Goal: Task Accomplishment & Management: Complete application form

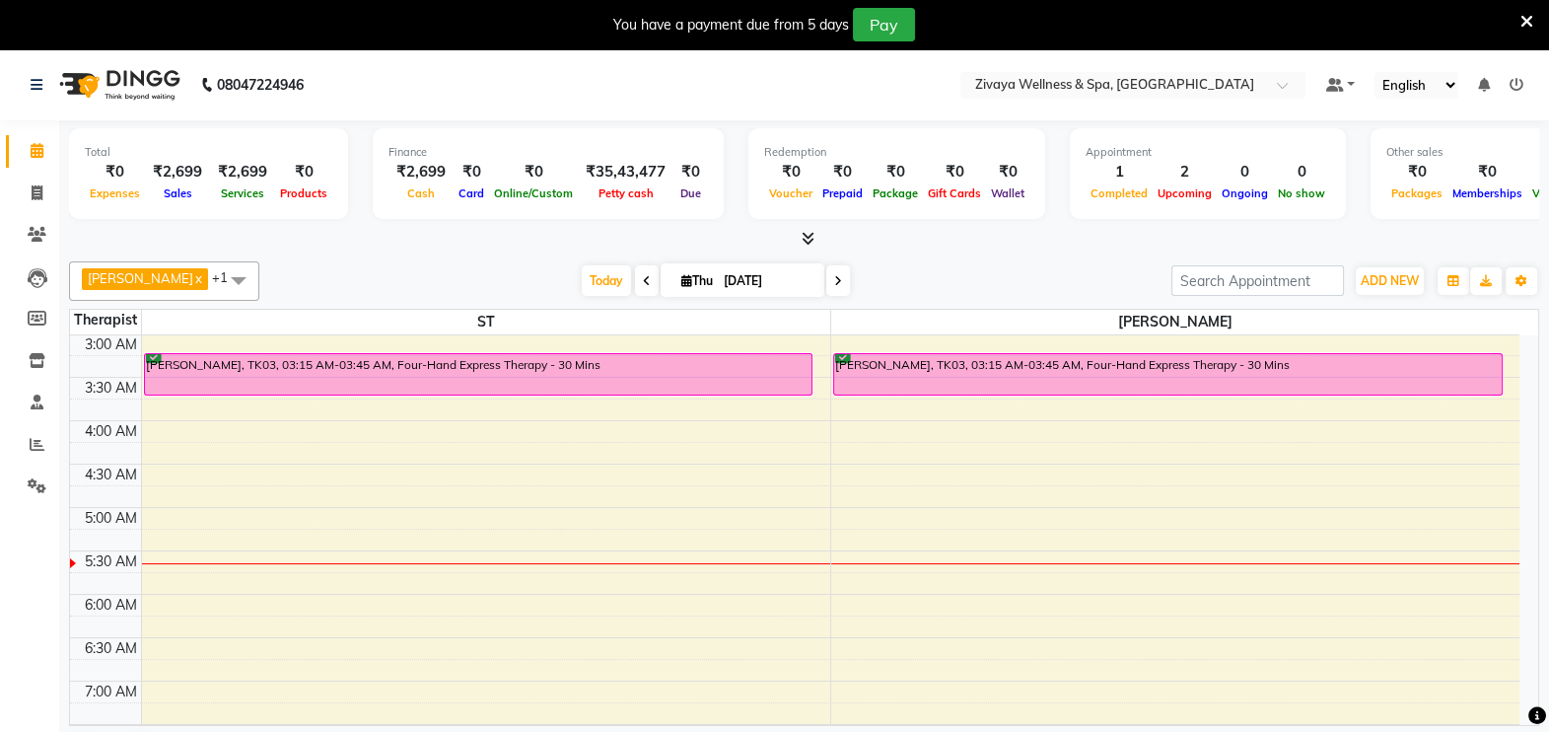
scroll to position [266, 0]
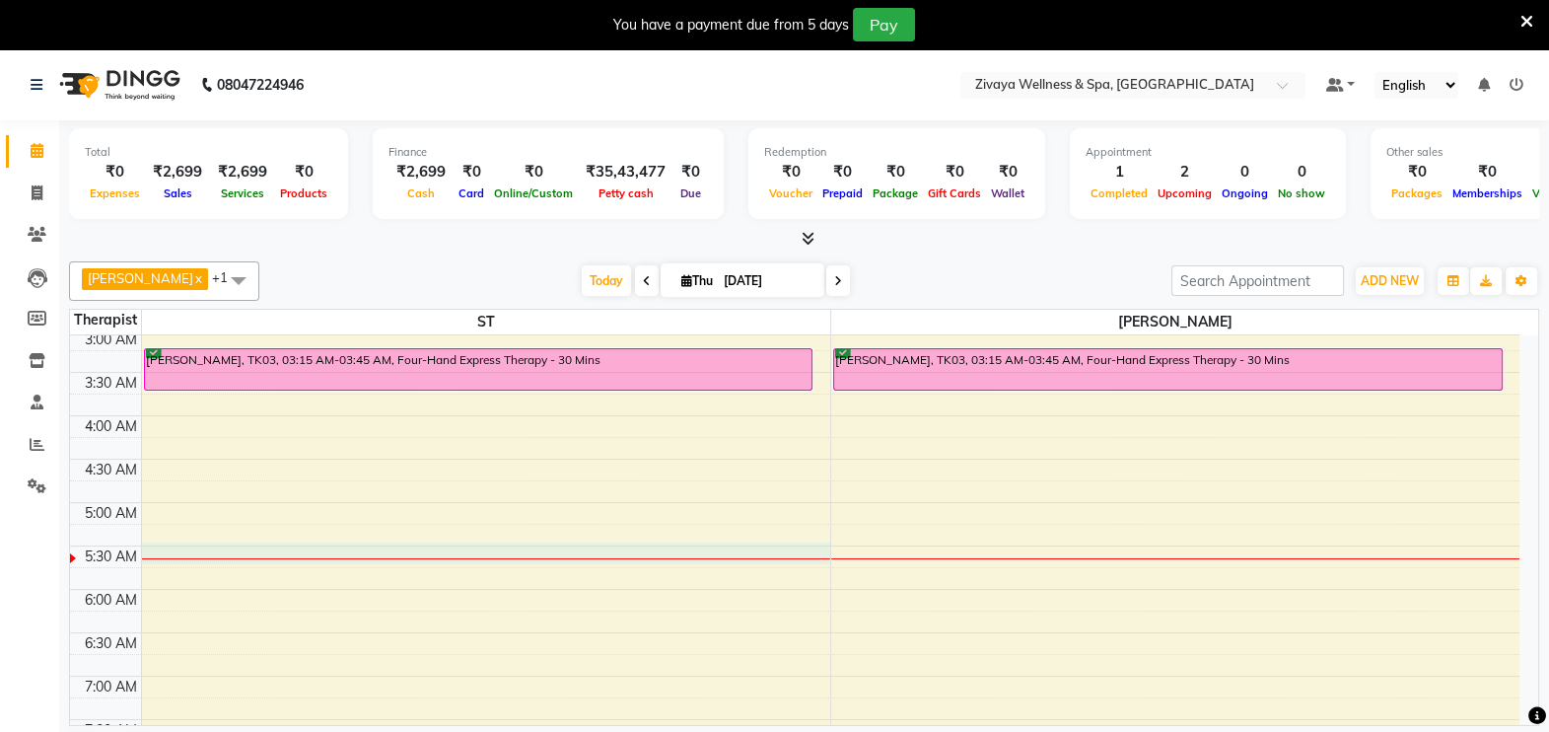
select select "62791"
select select "330"
select select "tentative"
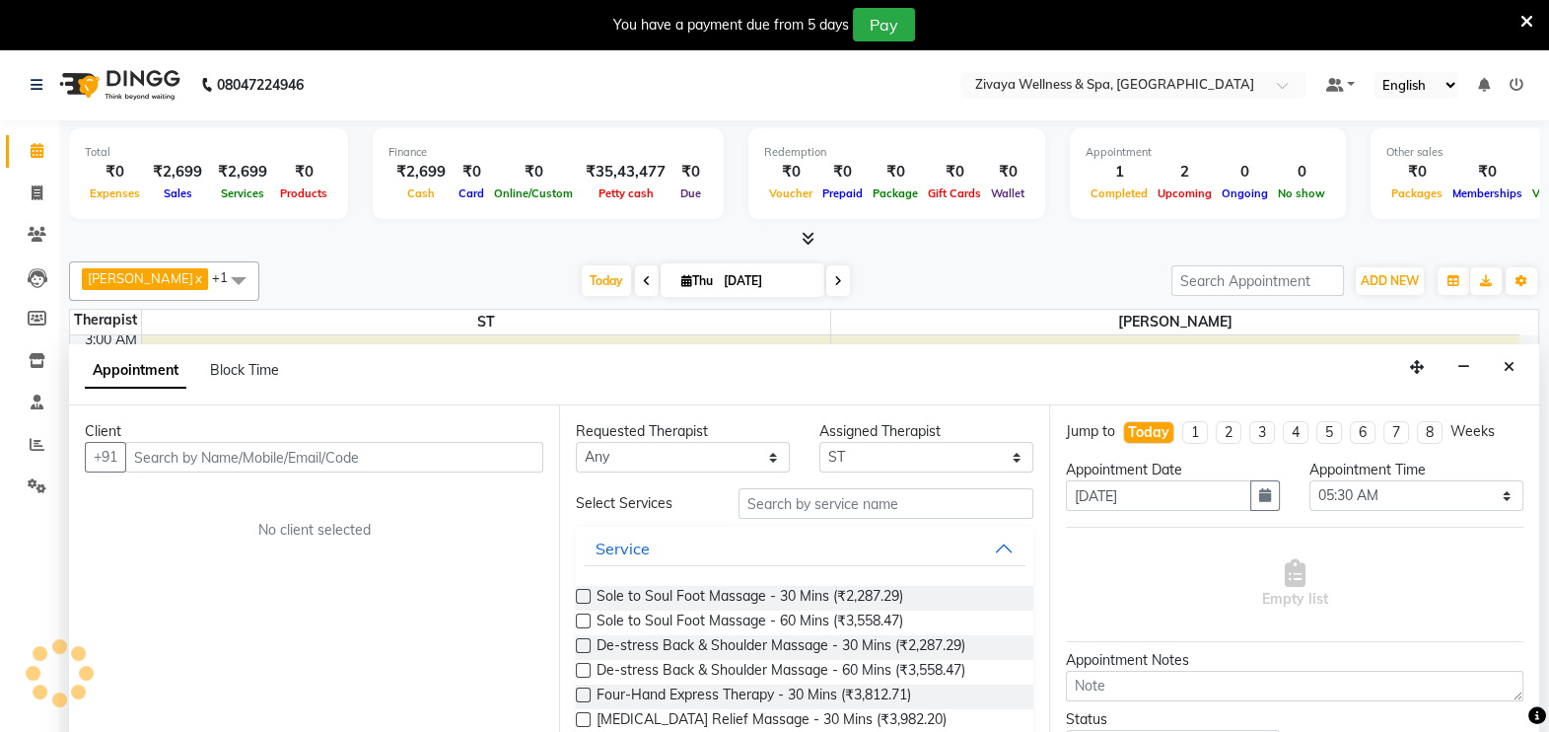
scroll to position [49, 0]
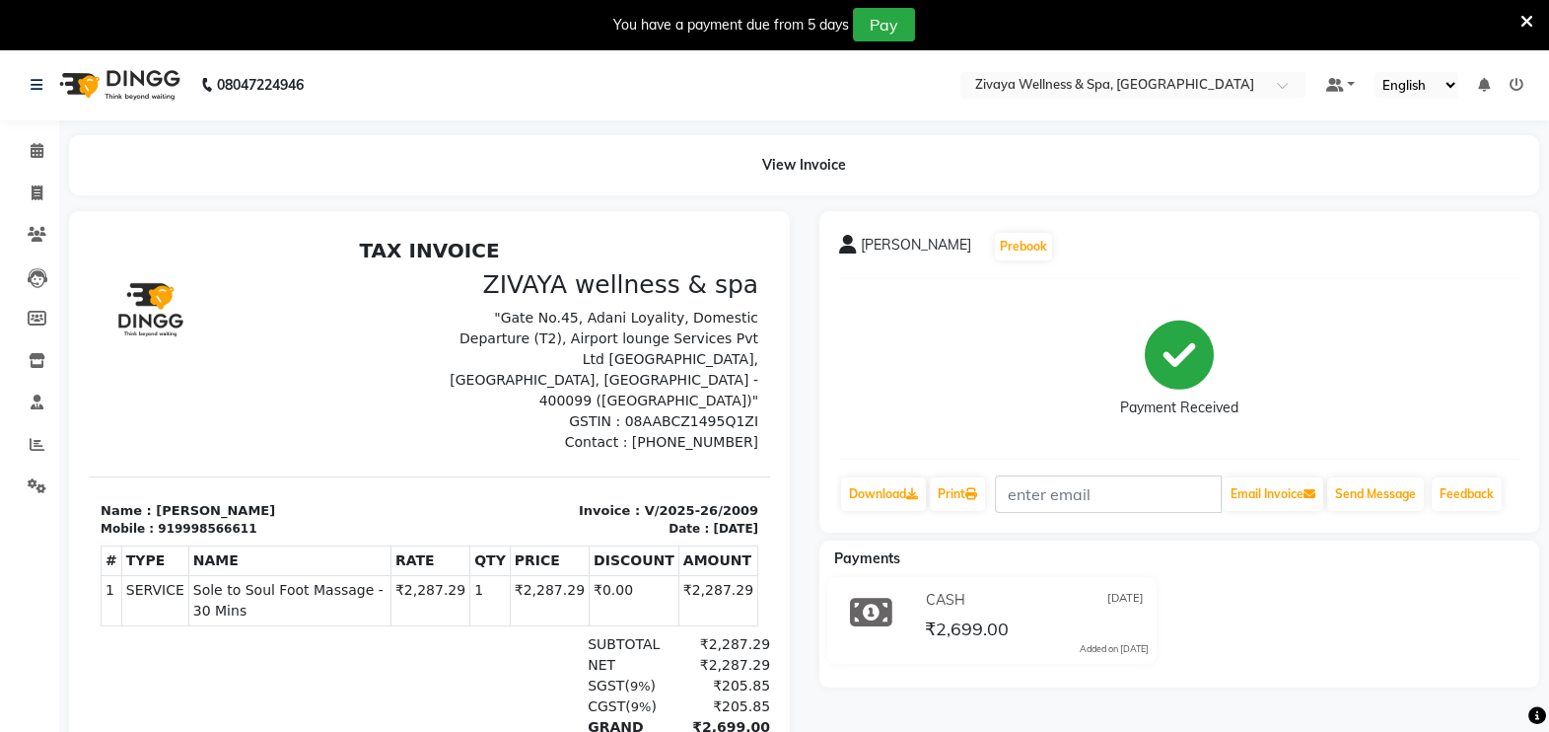
select select "service"
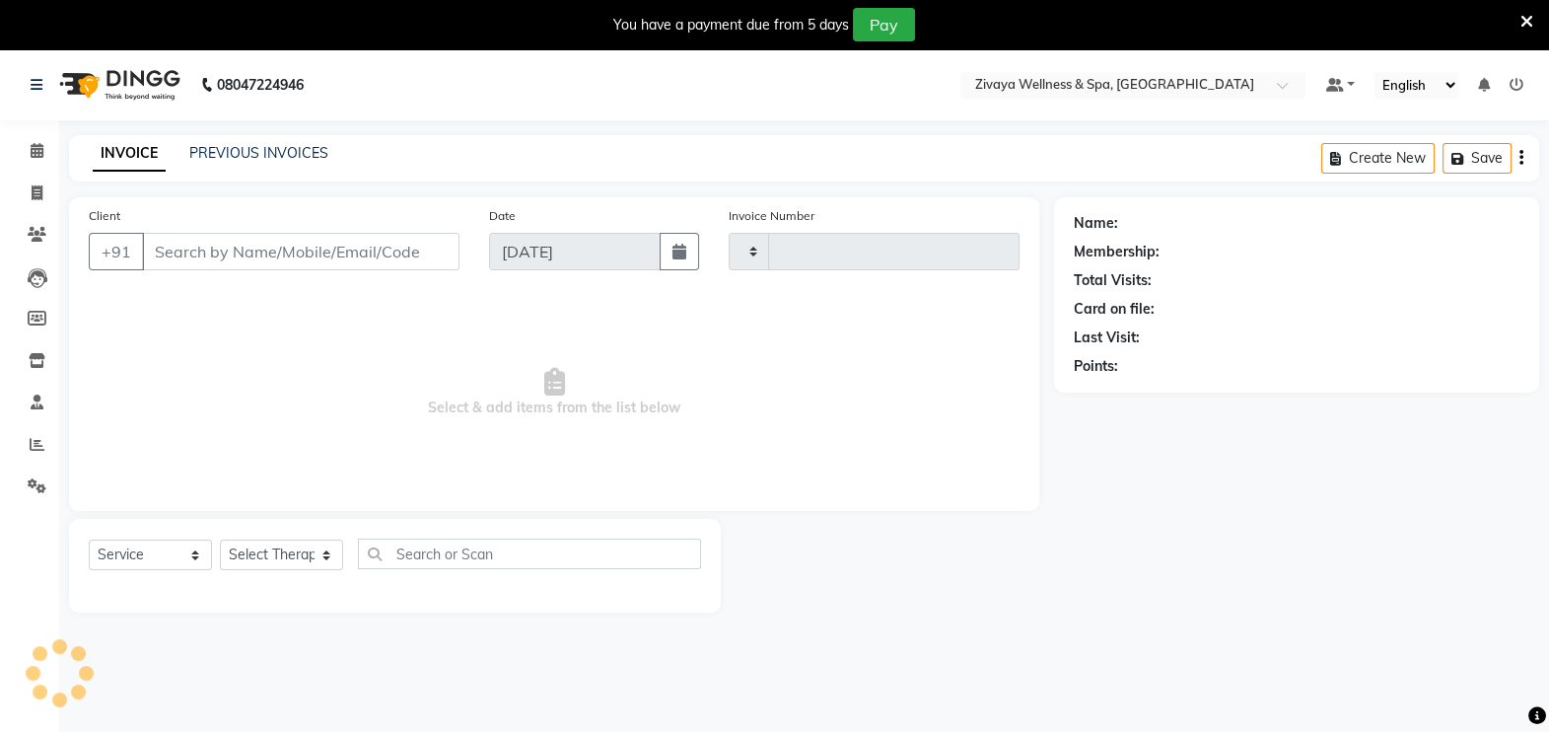
type input "2010"
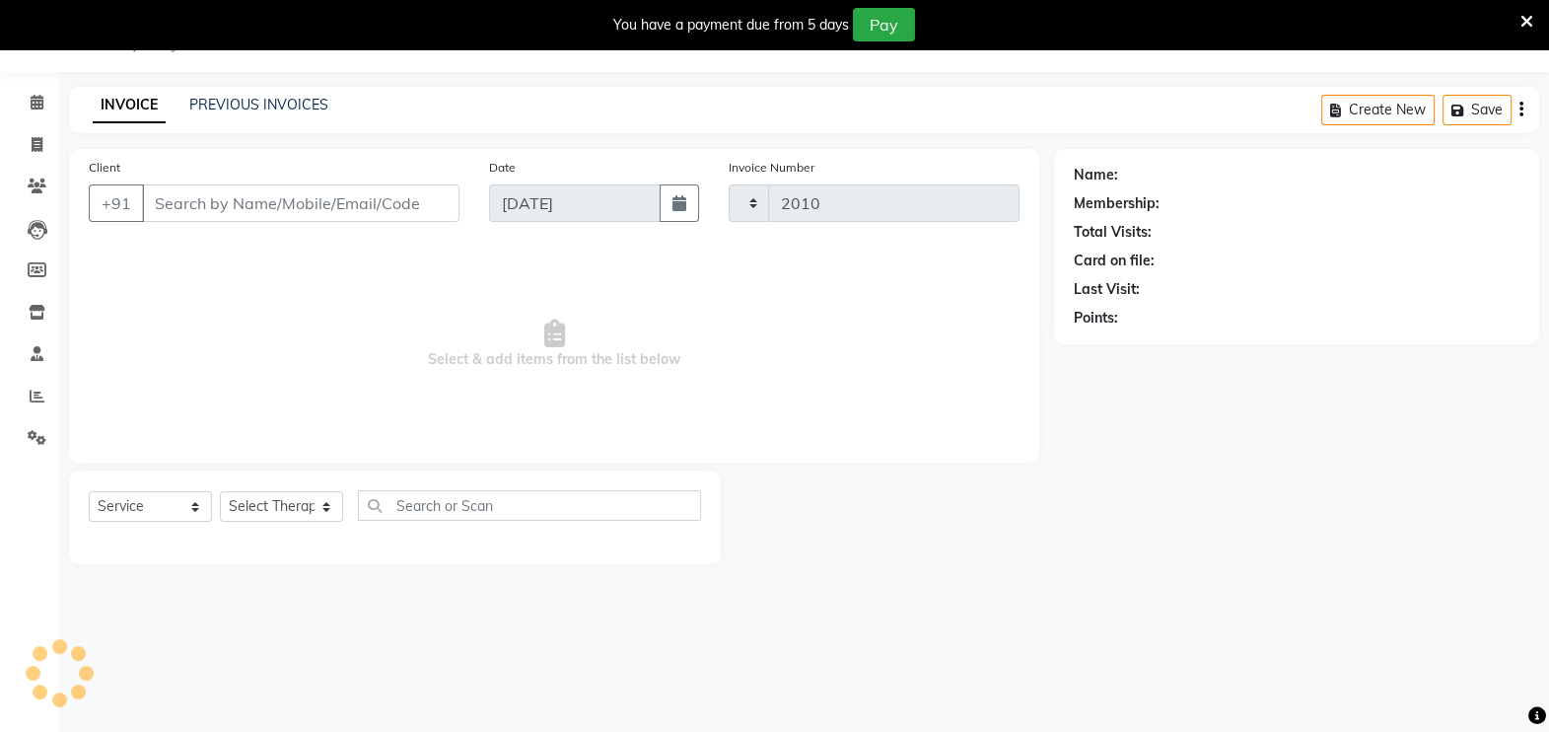
select select "7072"
type input "9998566611"
select select "62791"
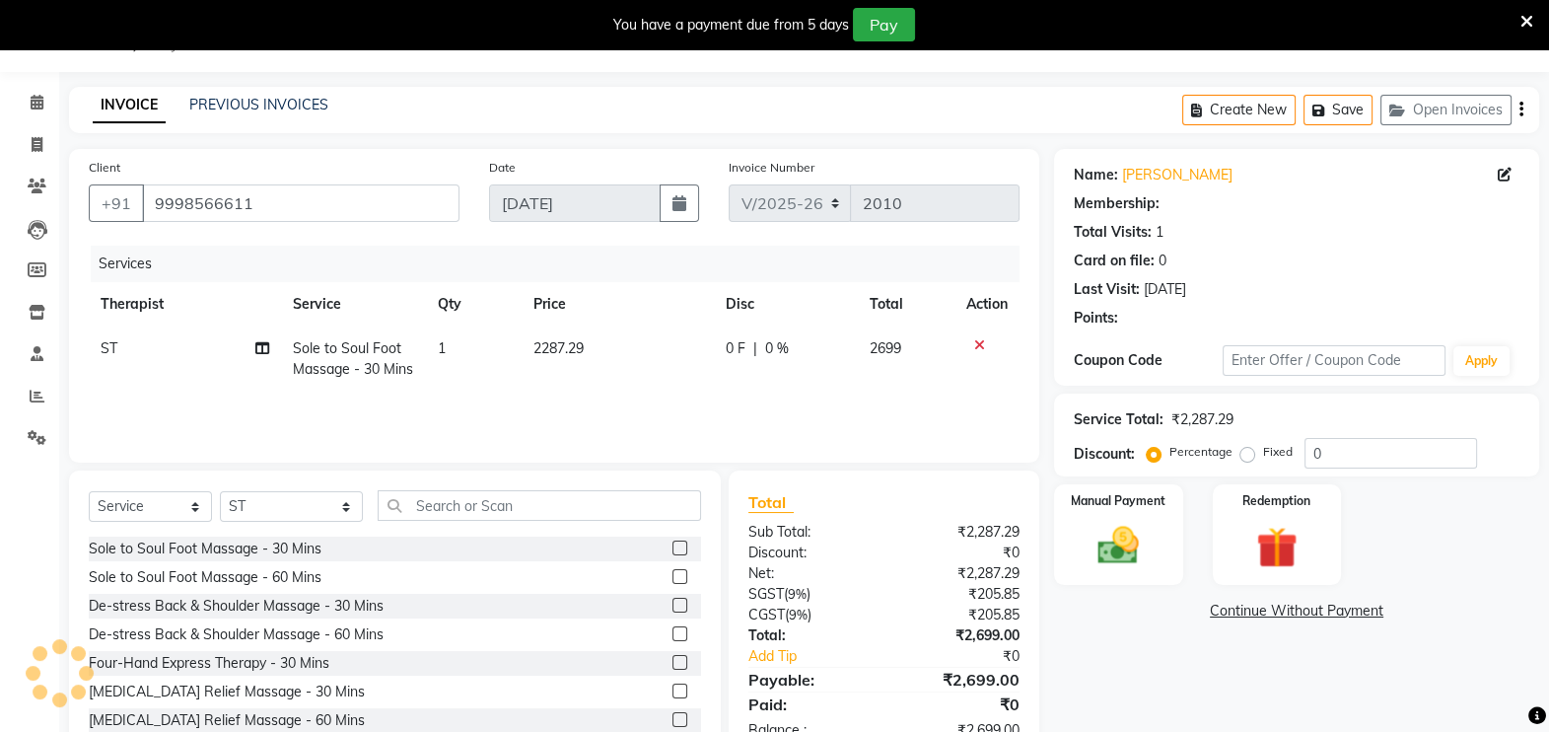
scroll to position [111, 0]
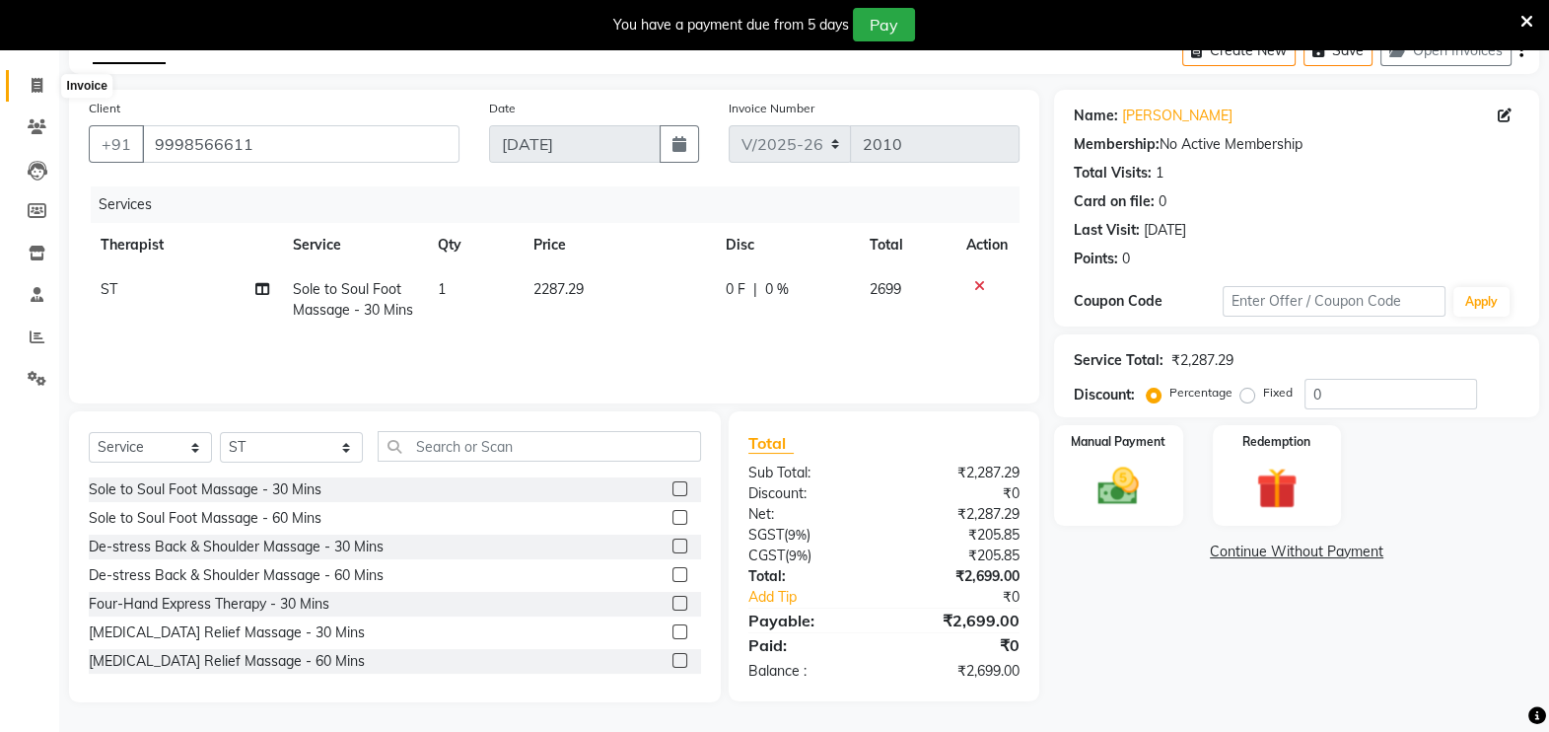
click at [30, 75] on span at bounding box center [37, 86] width 35 height 23
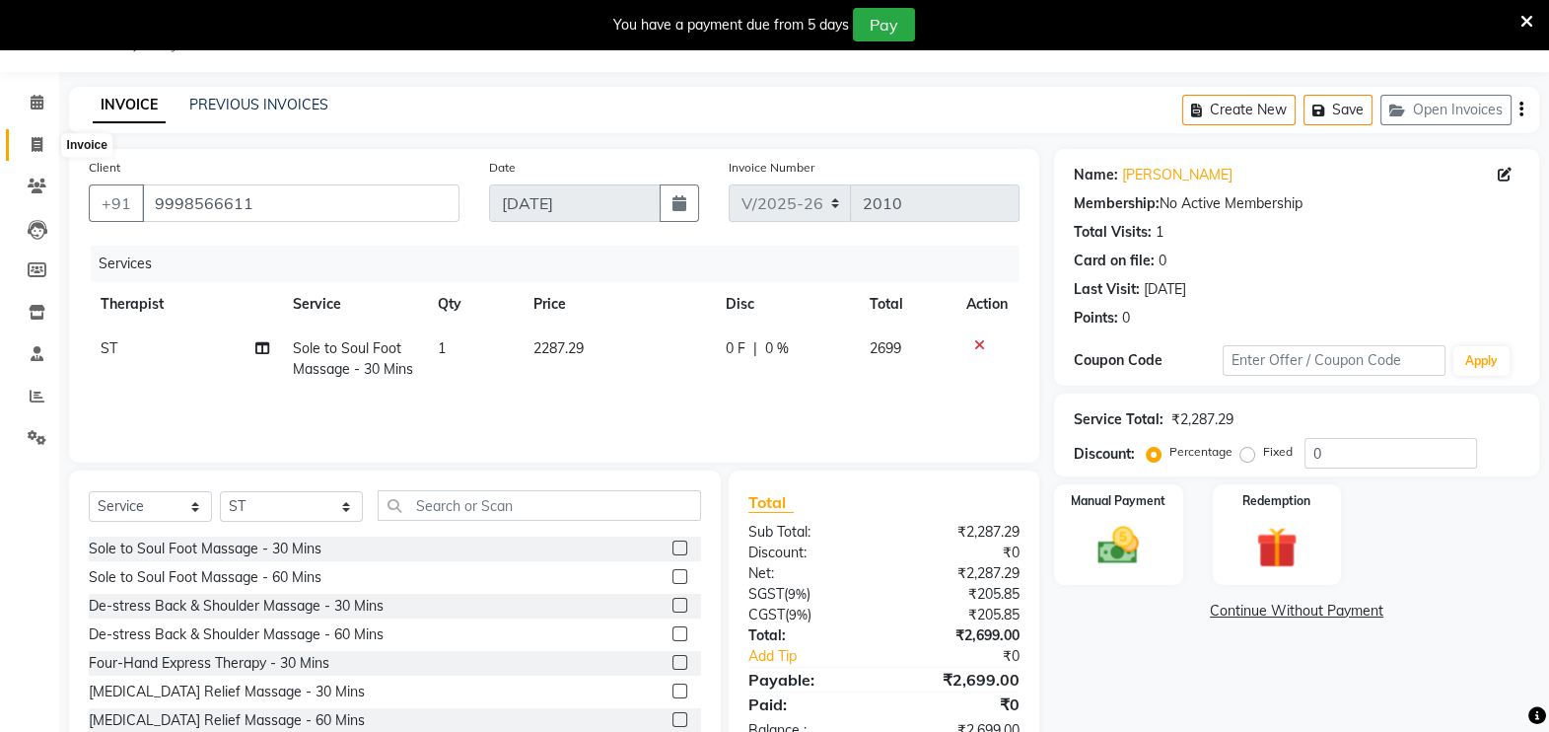
select select "7072"
select select "service"
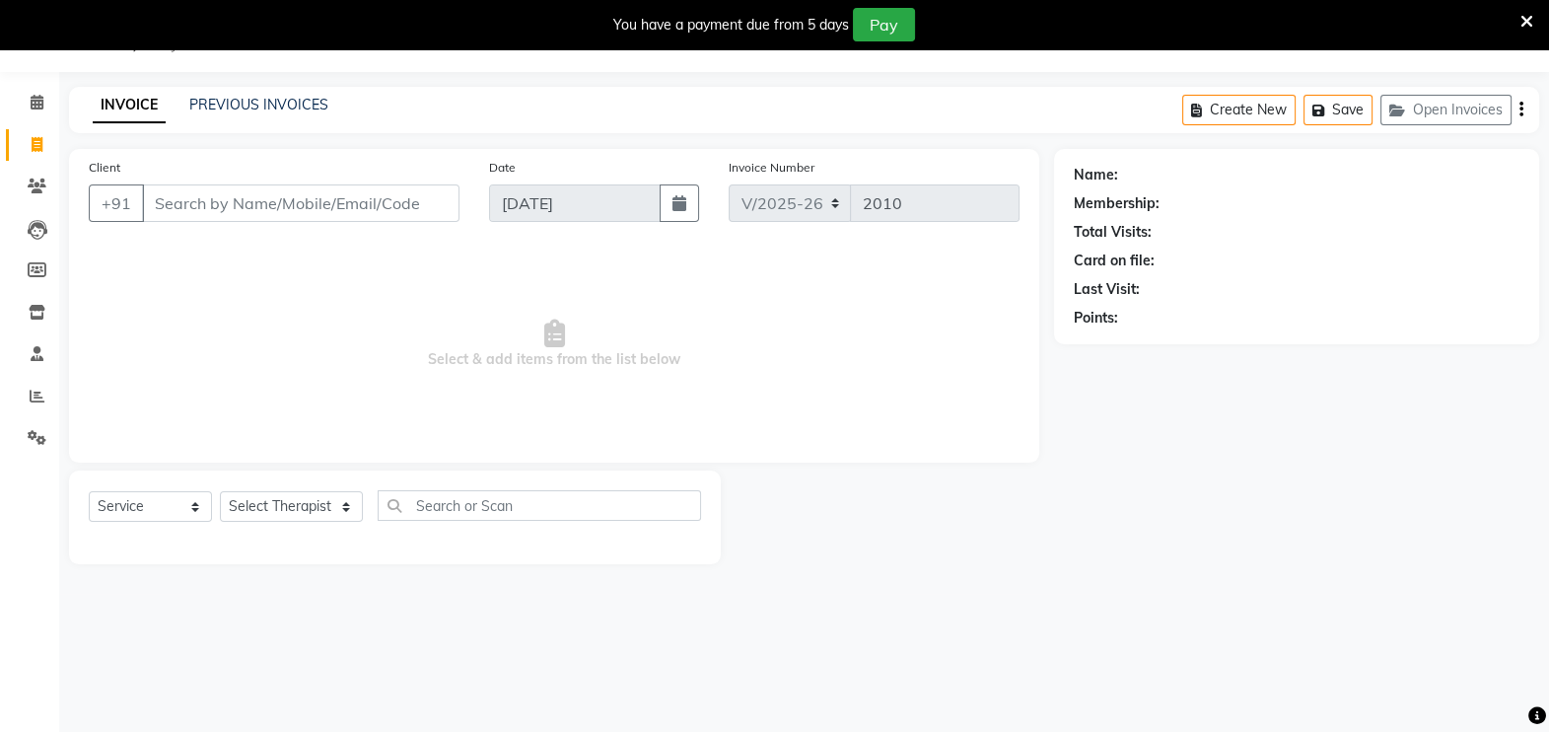
scroll to position [0, 0]
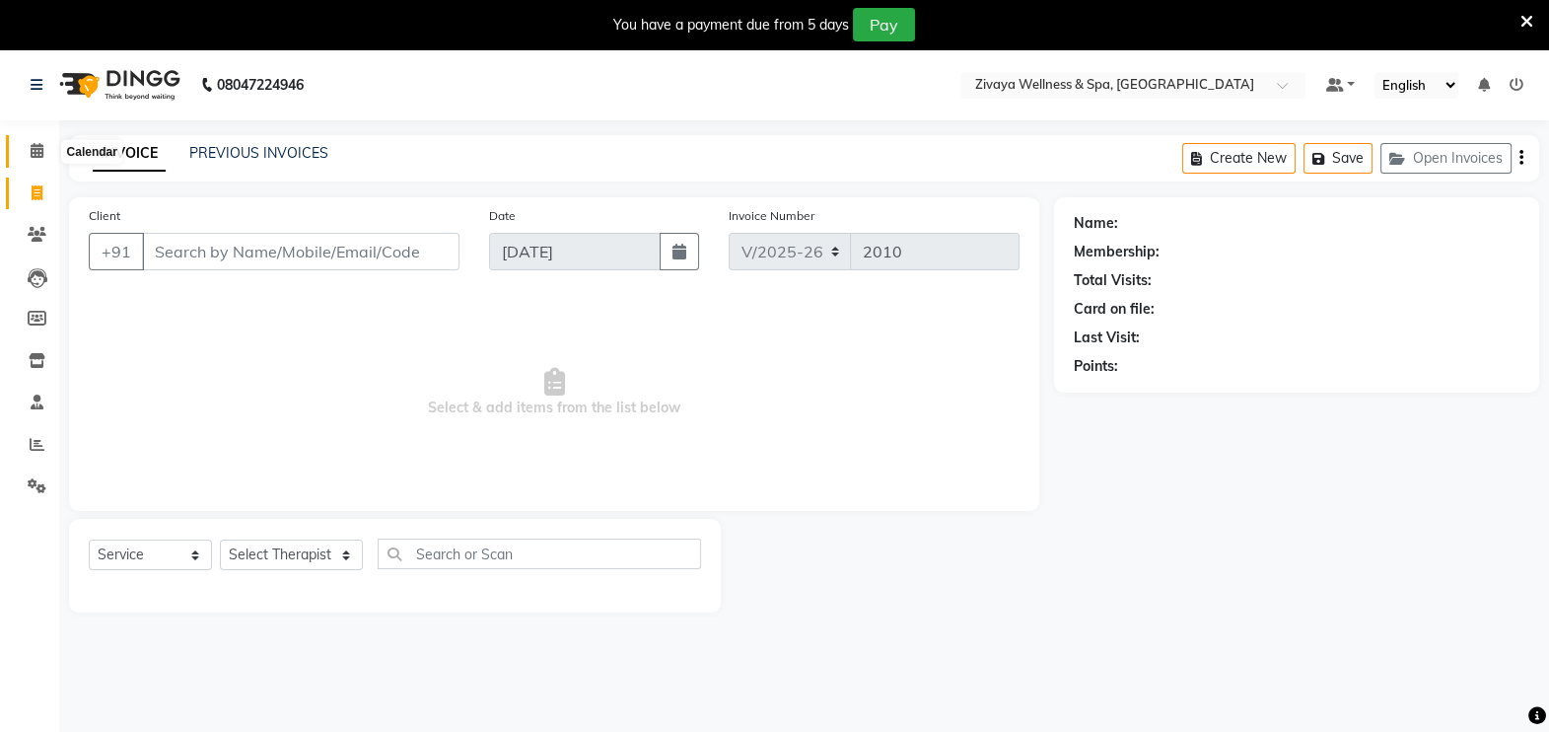
click at [33, 157] on icon at bounding box center [37, 150] width 13 height 15
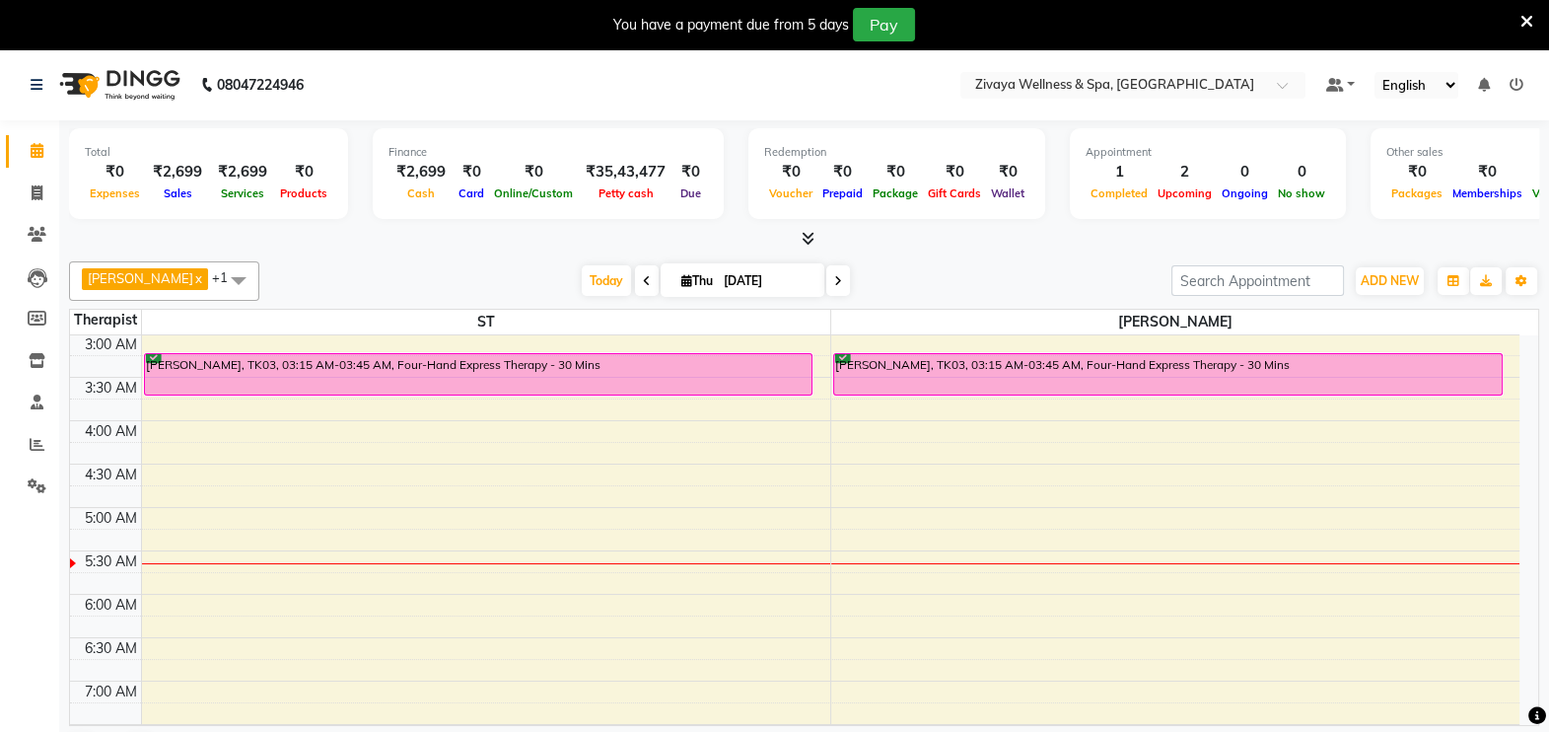
scroll to position [266, 0]
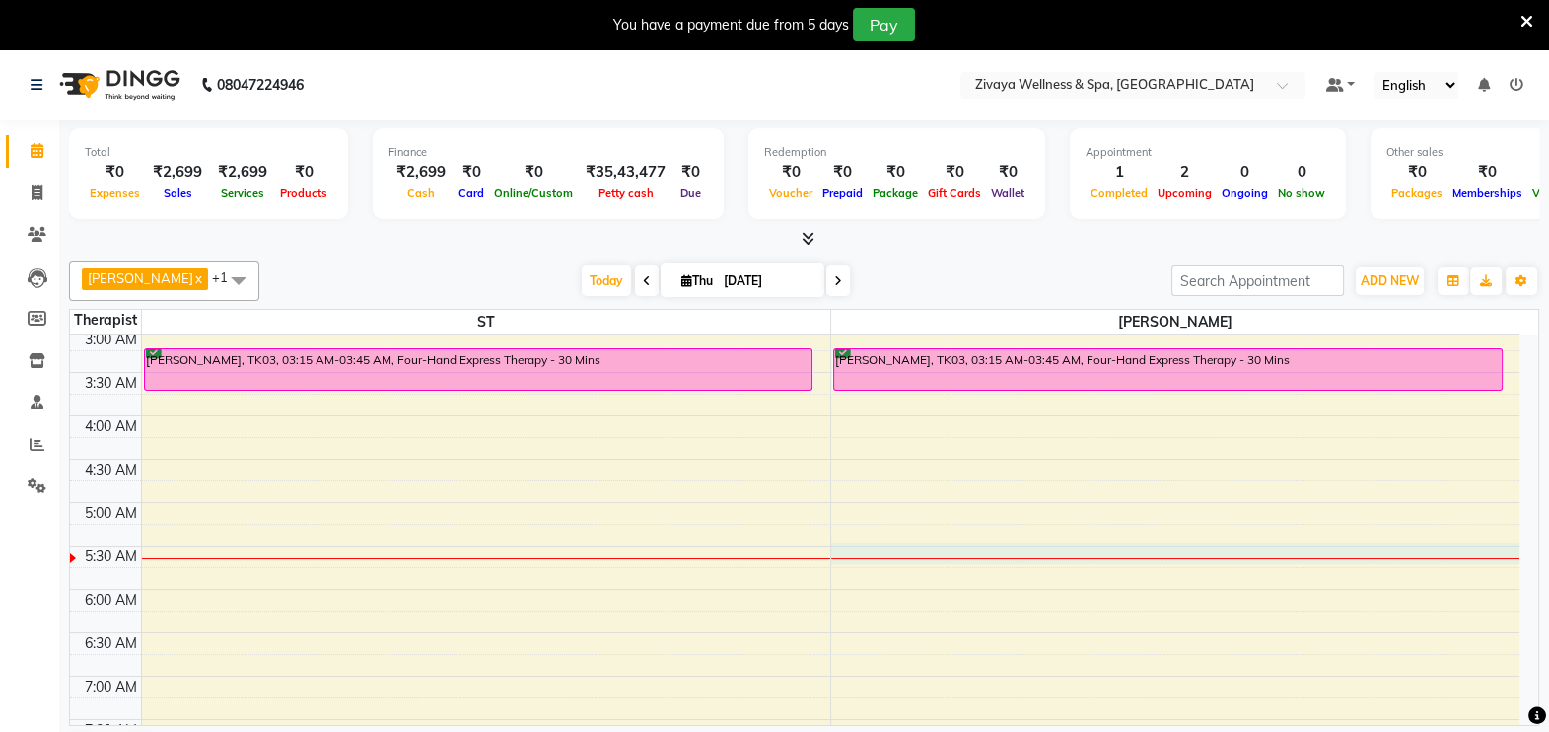
select select "80331"
select select "tentative"
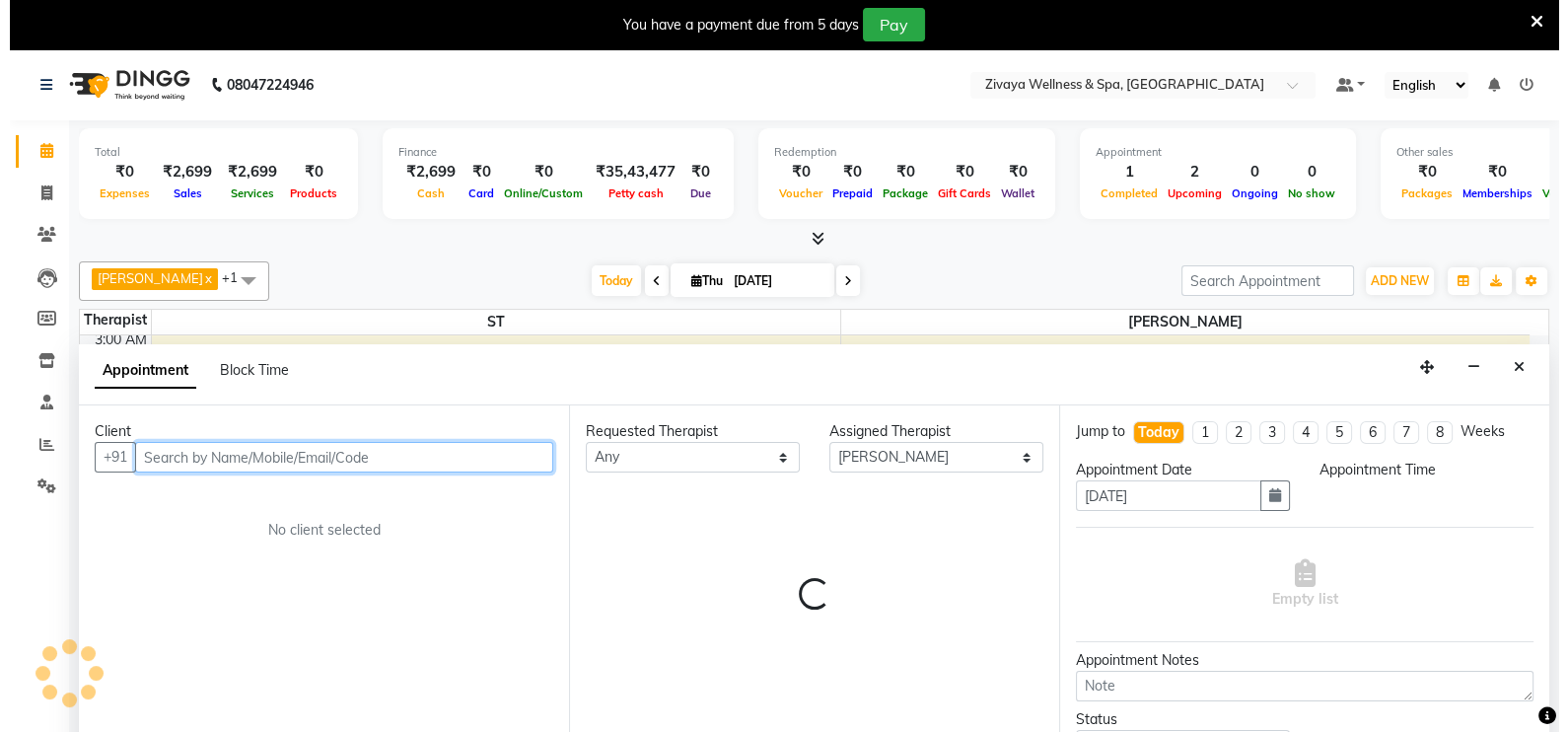
scroll to position [49, 0]
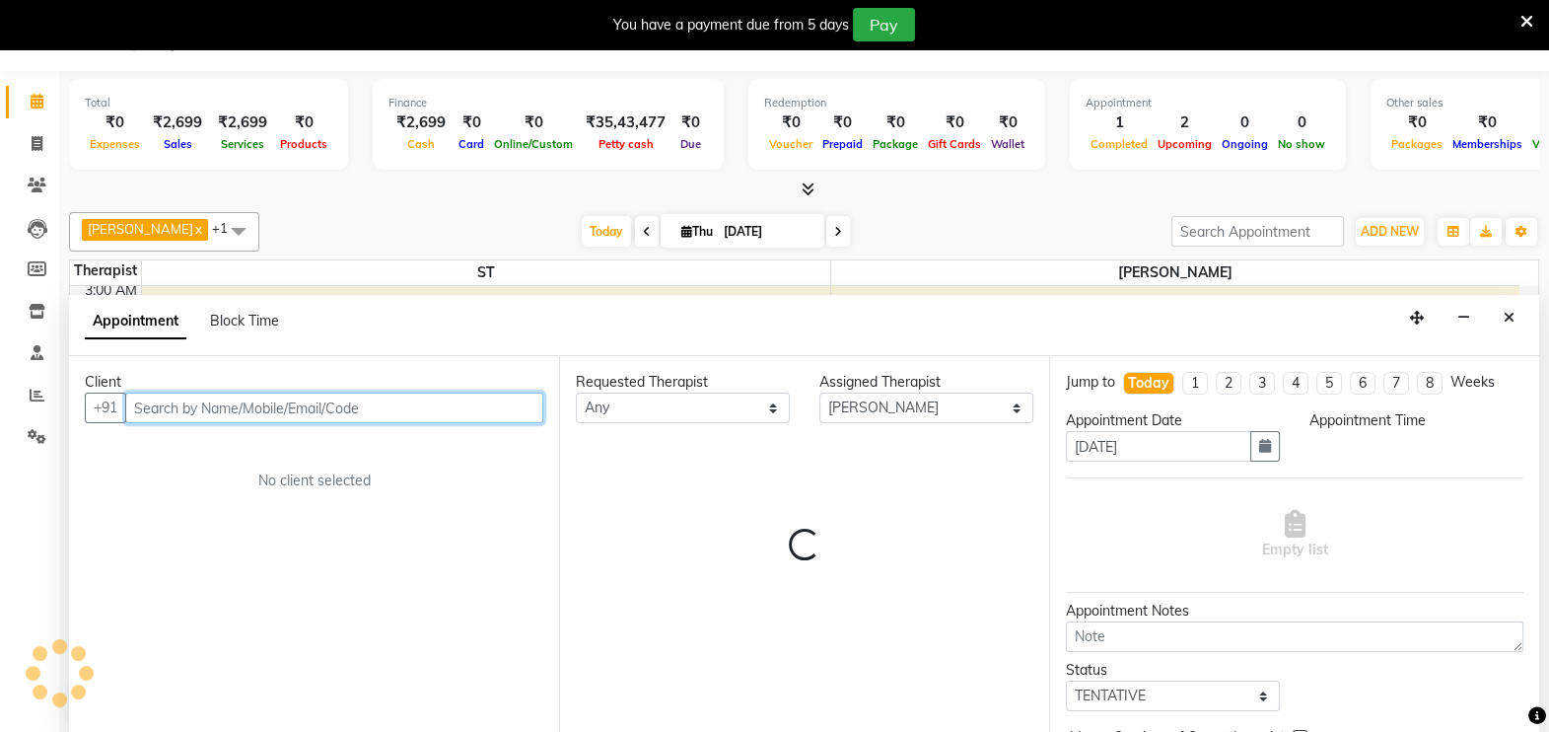
select select "330"
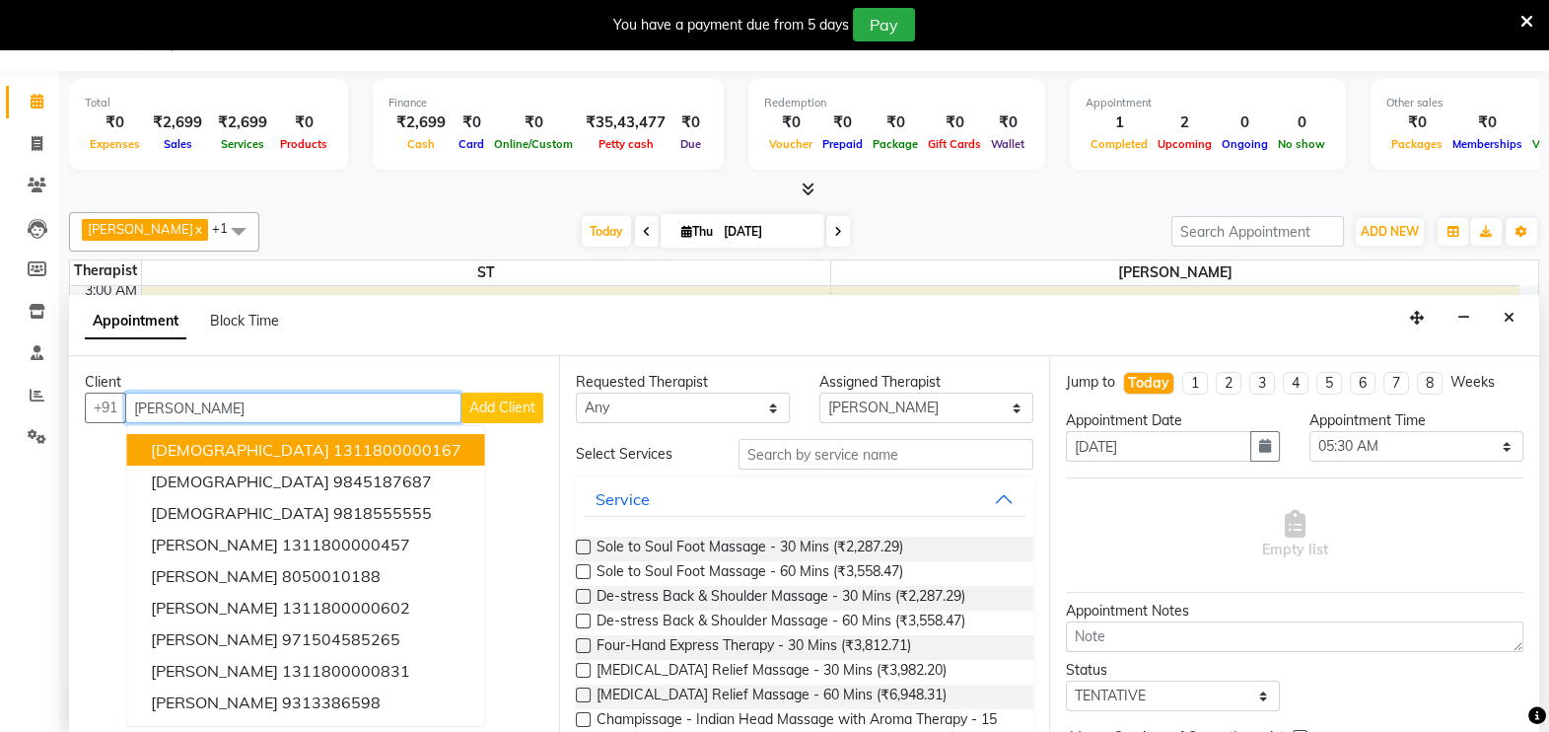
type input "[PERSON_NAME]"
click at [519, 399] on span "Add Client" at bounding box center [502, 407] width 66 height 18
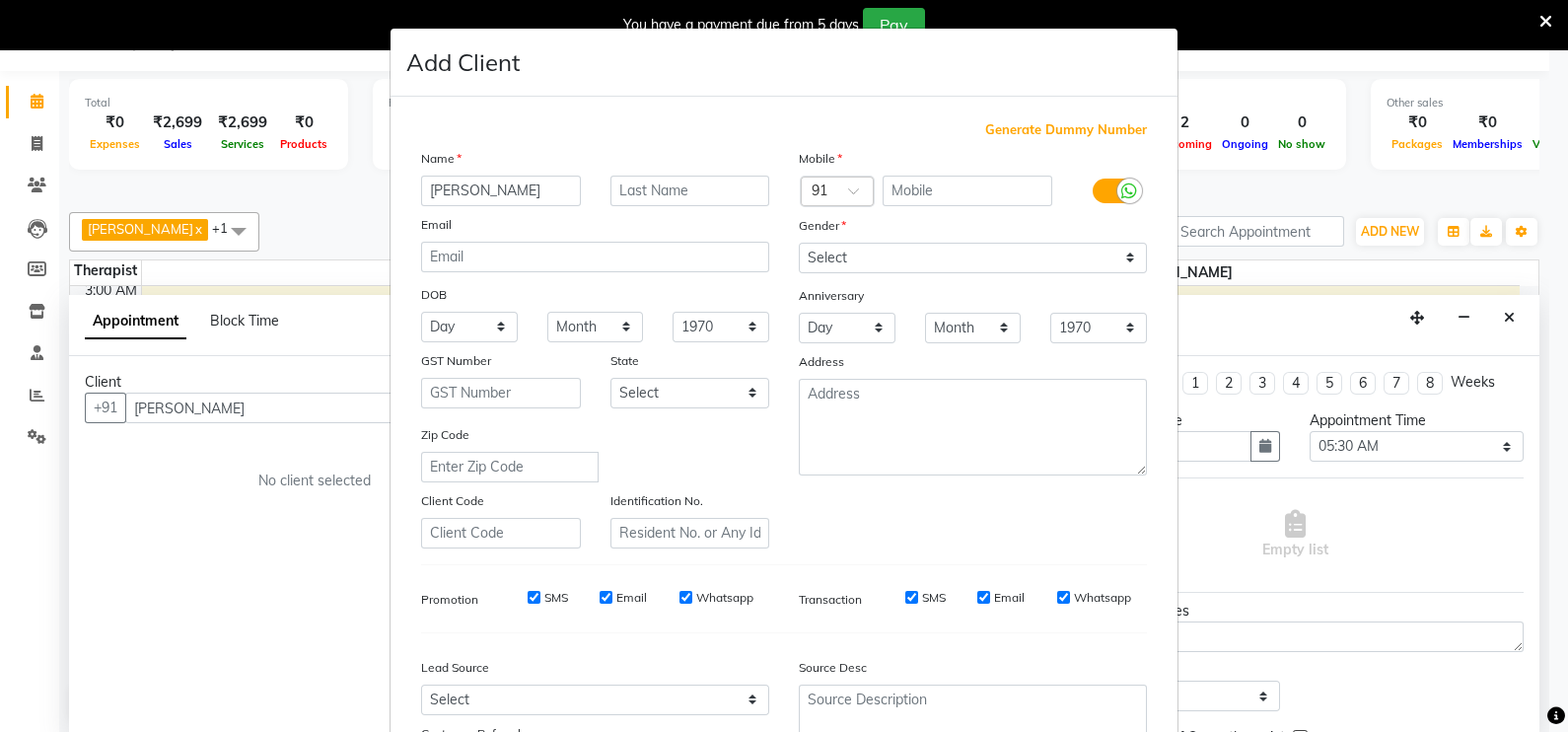
click at [1012, 131] on span "Generate Dummy Number" at bounding box center [1066, 130] width 162 height 20
type input "1311800001661"
checkbox input "false"
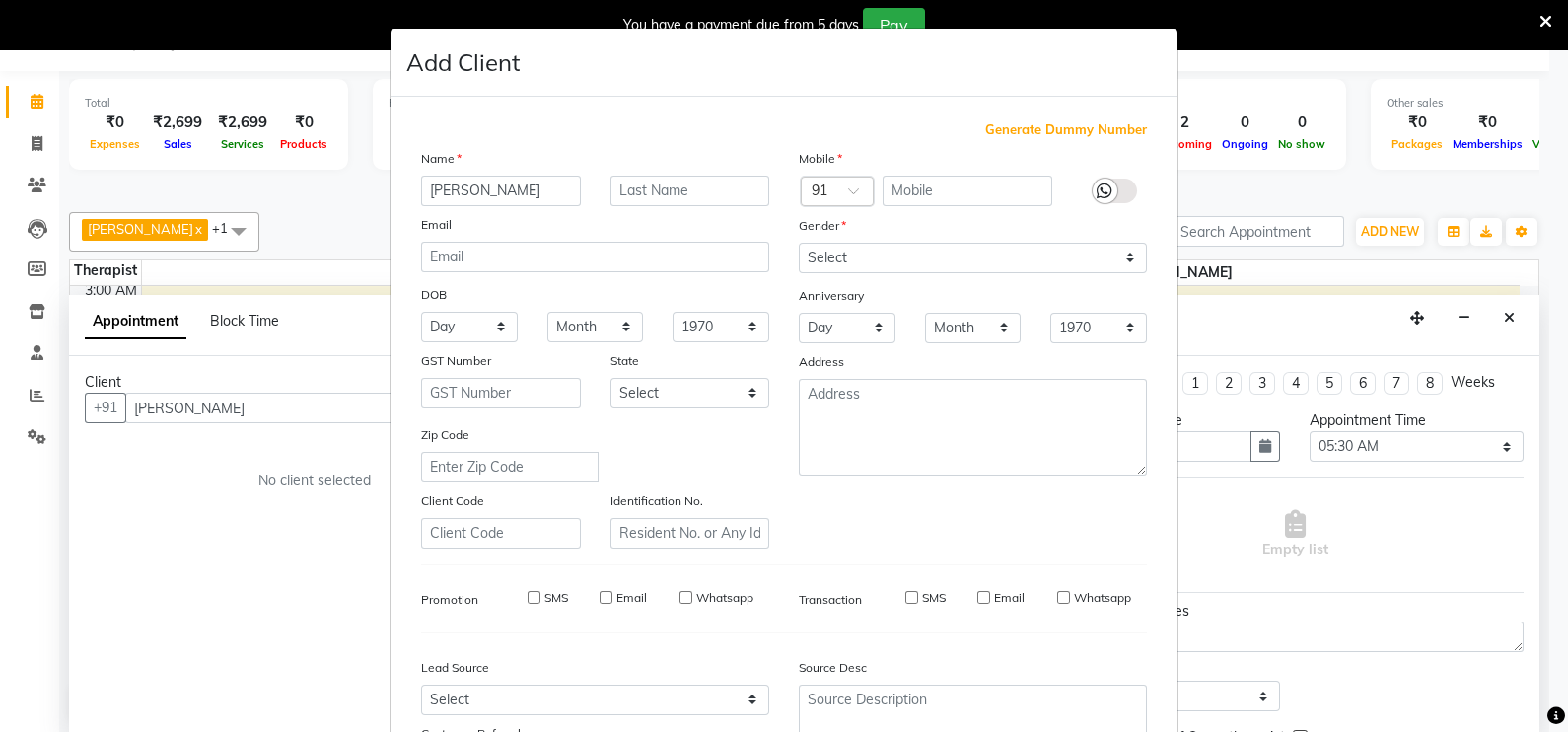
checkbox input "false"
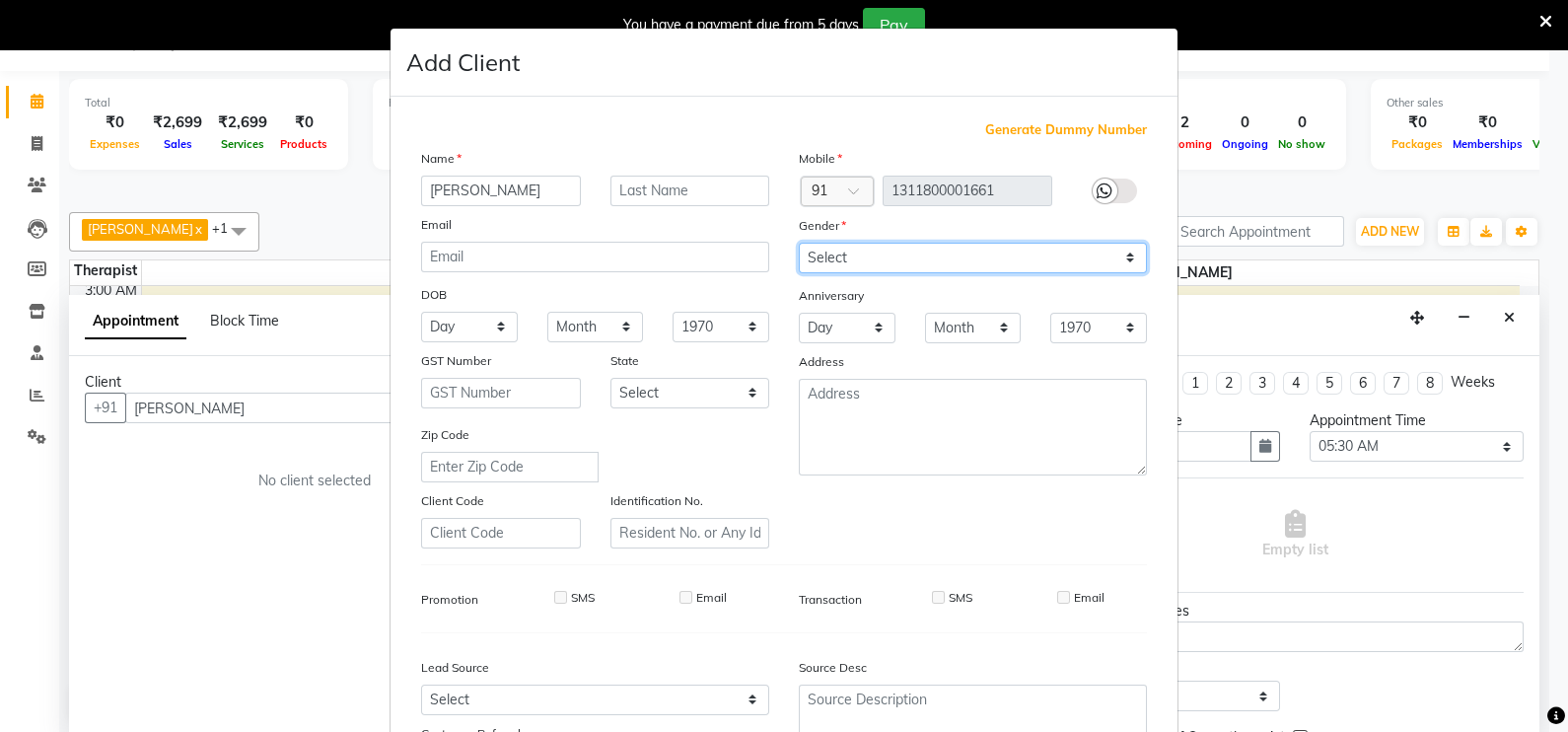
click at [917, 263] on select "Select [DEMOGRAPHIC_DATA] [DEMOGRAPHIC_DATA] Other Prefer Not To Say" at bounding box center [973, 258] width 348 height 31
click at [799, 244] on select "Select [DEMOGRAPHIC_DATA] [DEMOGRAPHIC_DATA] Other Prefer Not To Say" at bounding box center [973, 258] width 348 height 31
click at [911, 257] on select "Select [DEMOGRAPHIC_DATA] [DEMOGRAPHIC_DATA] Other Prefer Not To Say" at bounding box center [973, 258] width 348 height 31
select select "[DEMOGRAPHIC_DATA]"
click at [799, 244] on select "Select [DEMOGRAPHIC_DATA] [DEMOGRAPHIC_DATA] Other Prefer Not To Say" at bounding box center [973, 258] width 348 height 31
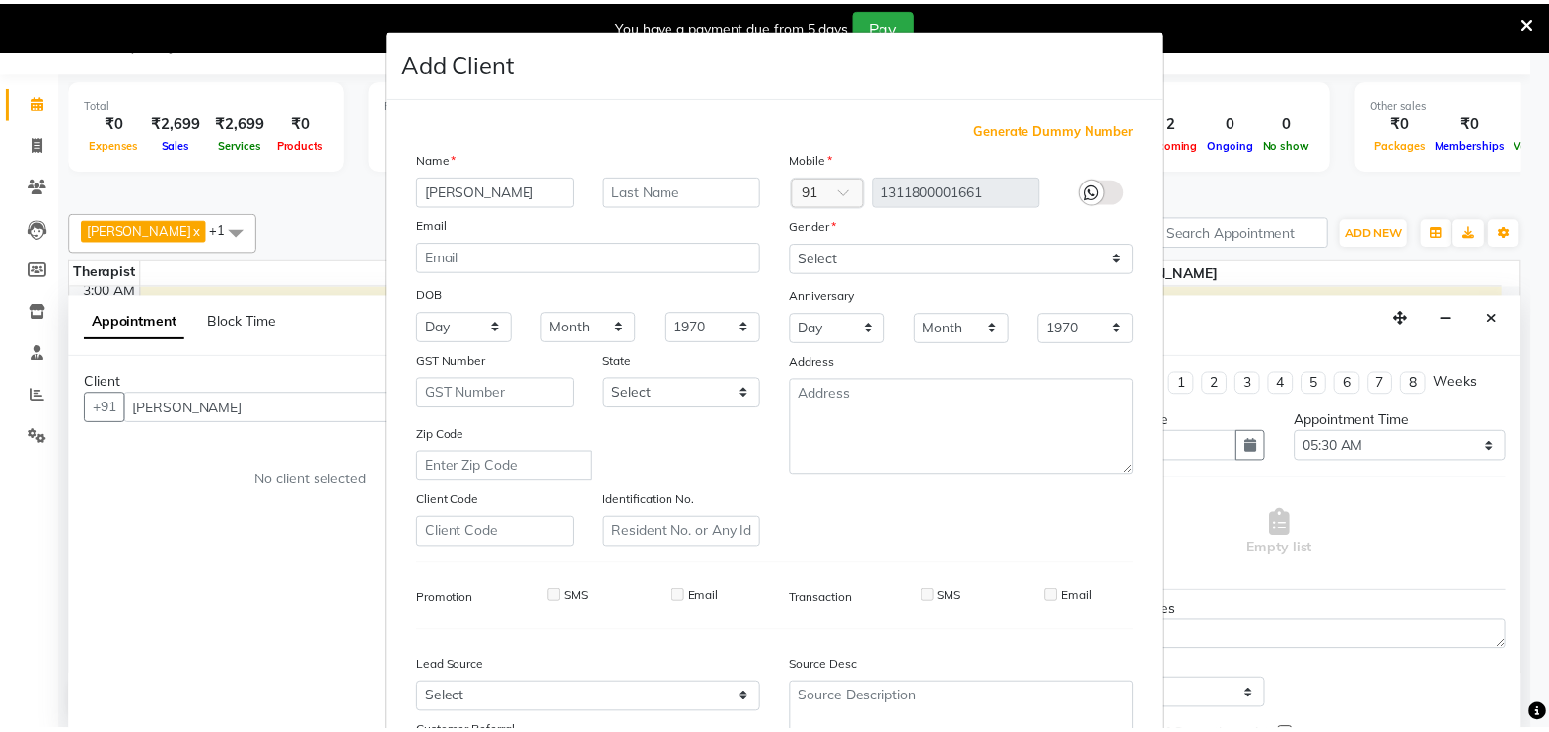
scroll to position [188, 0]
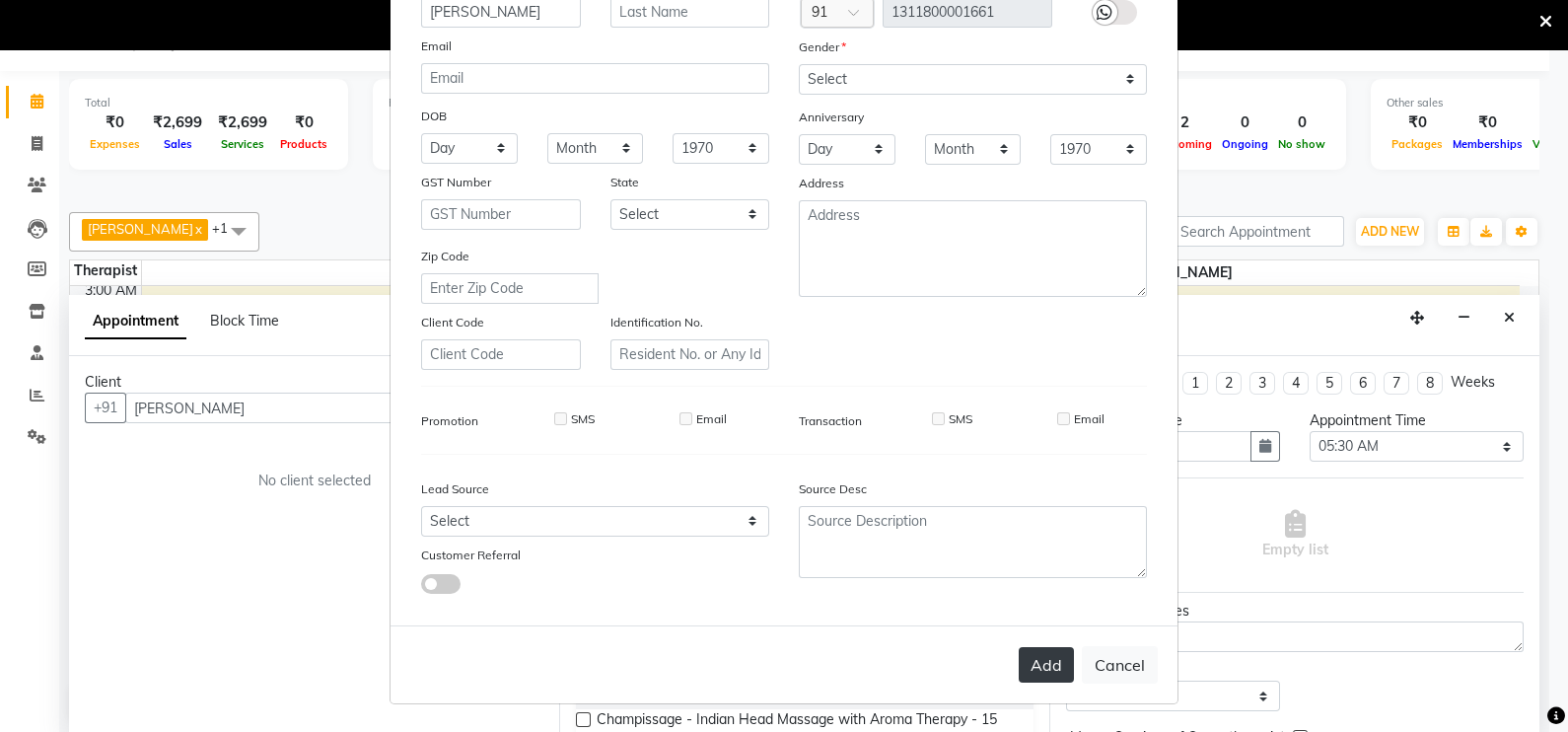
click at [1026, 671] on button "Add" at bounding box center [1045, 664] width 55 height 35
type input "1311800001661"
select select
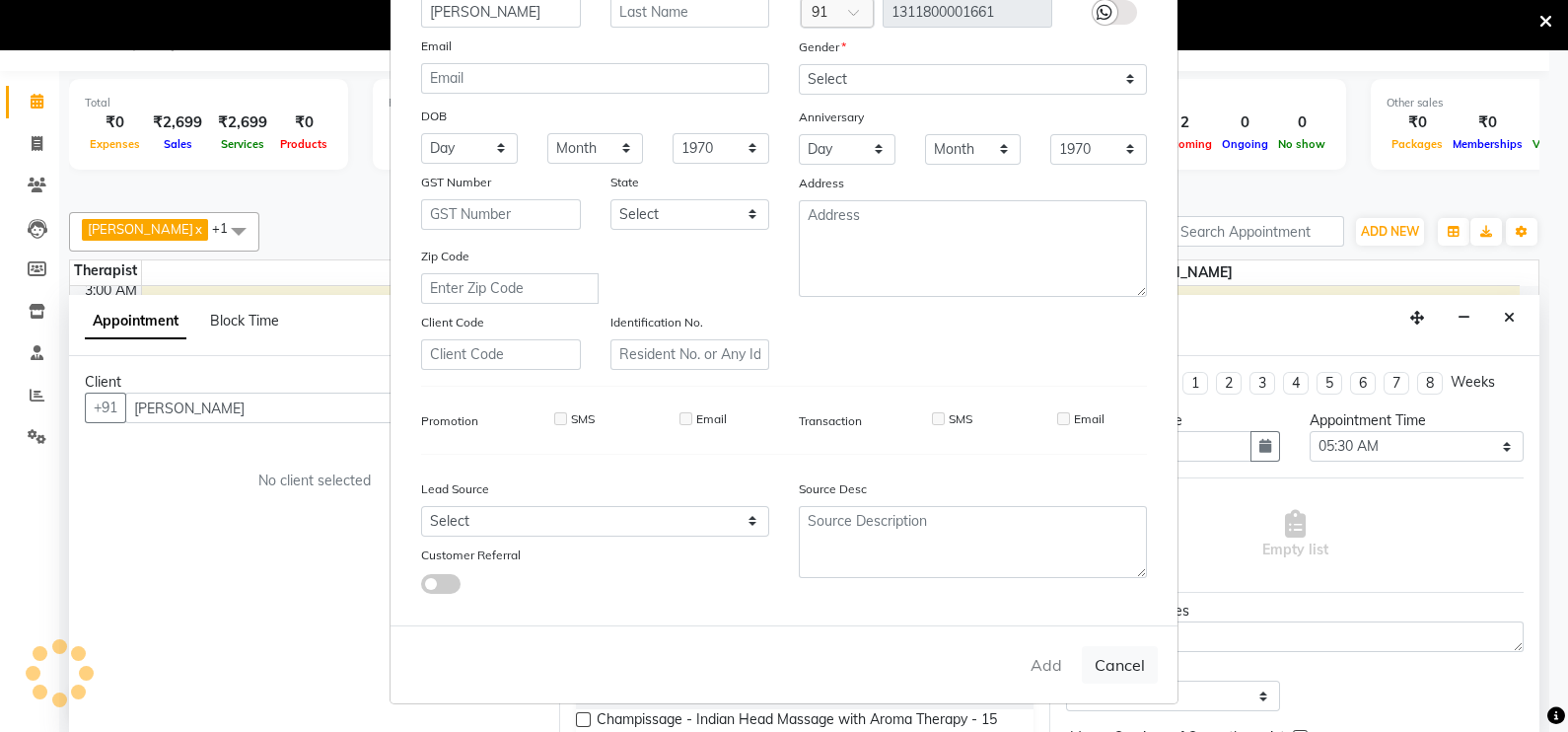
select select
checkbox input "false"
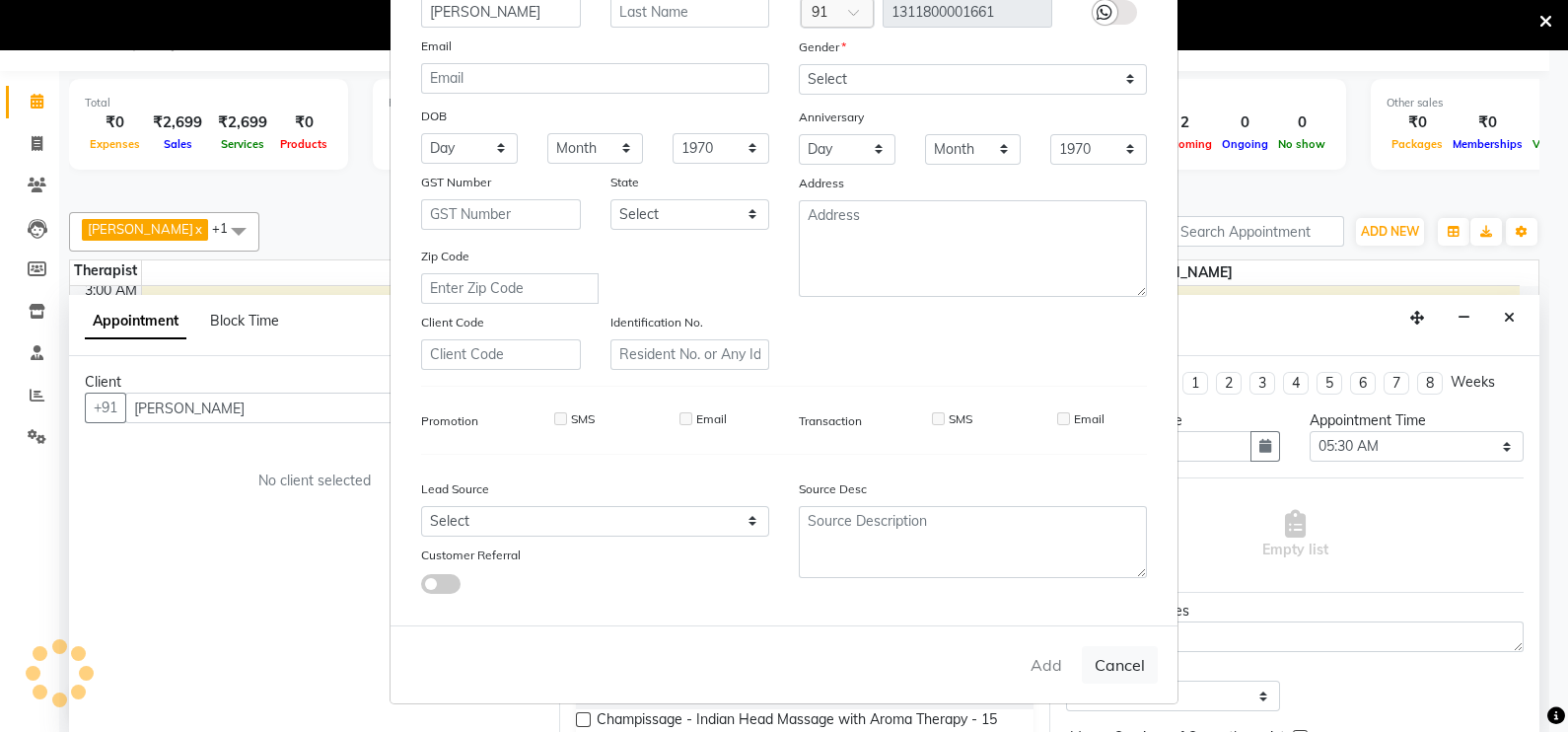
checkbox input "false"
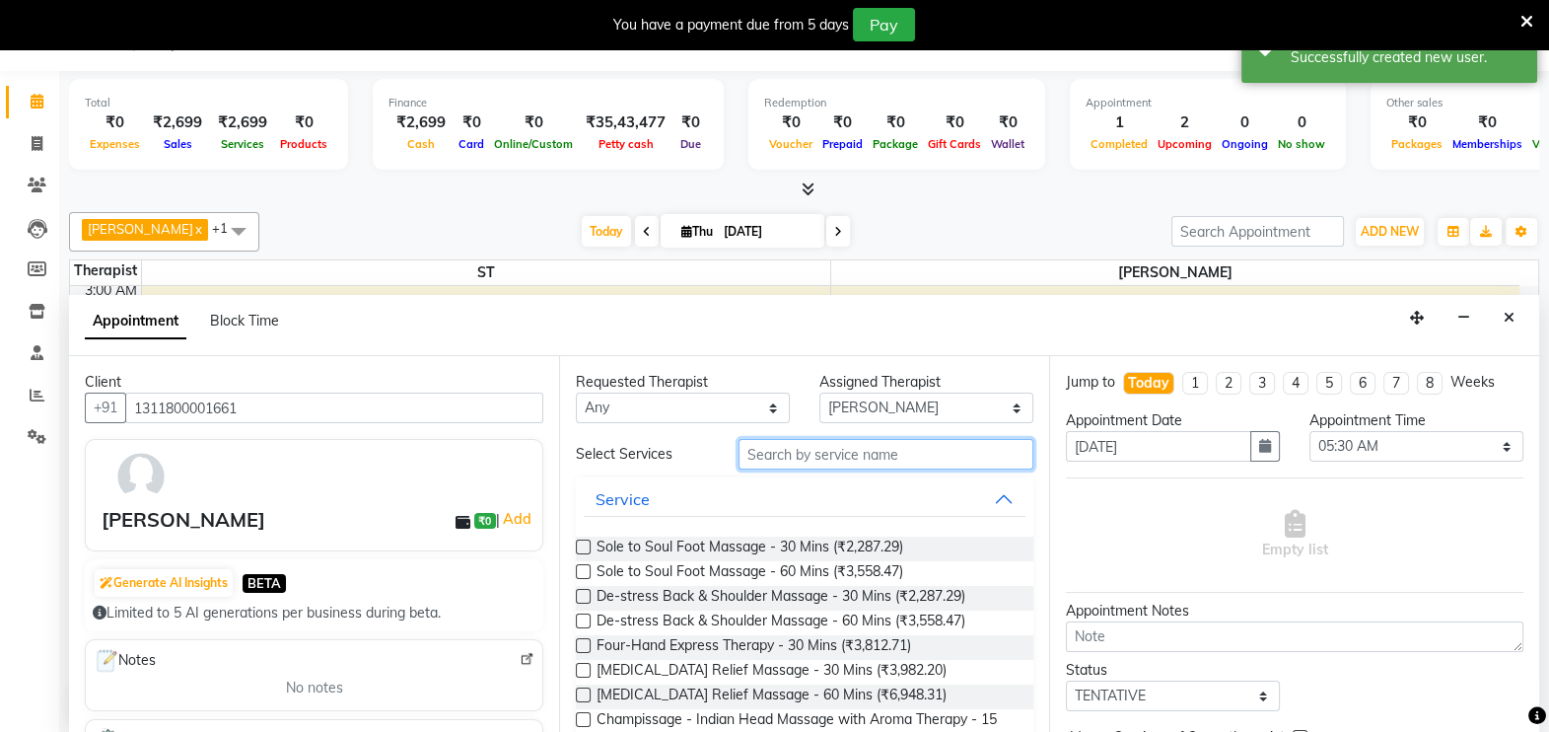
click at [906, 445] on input "text" at bounding box center [885, 454] width 295 height 31
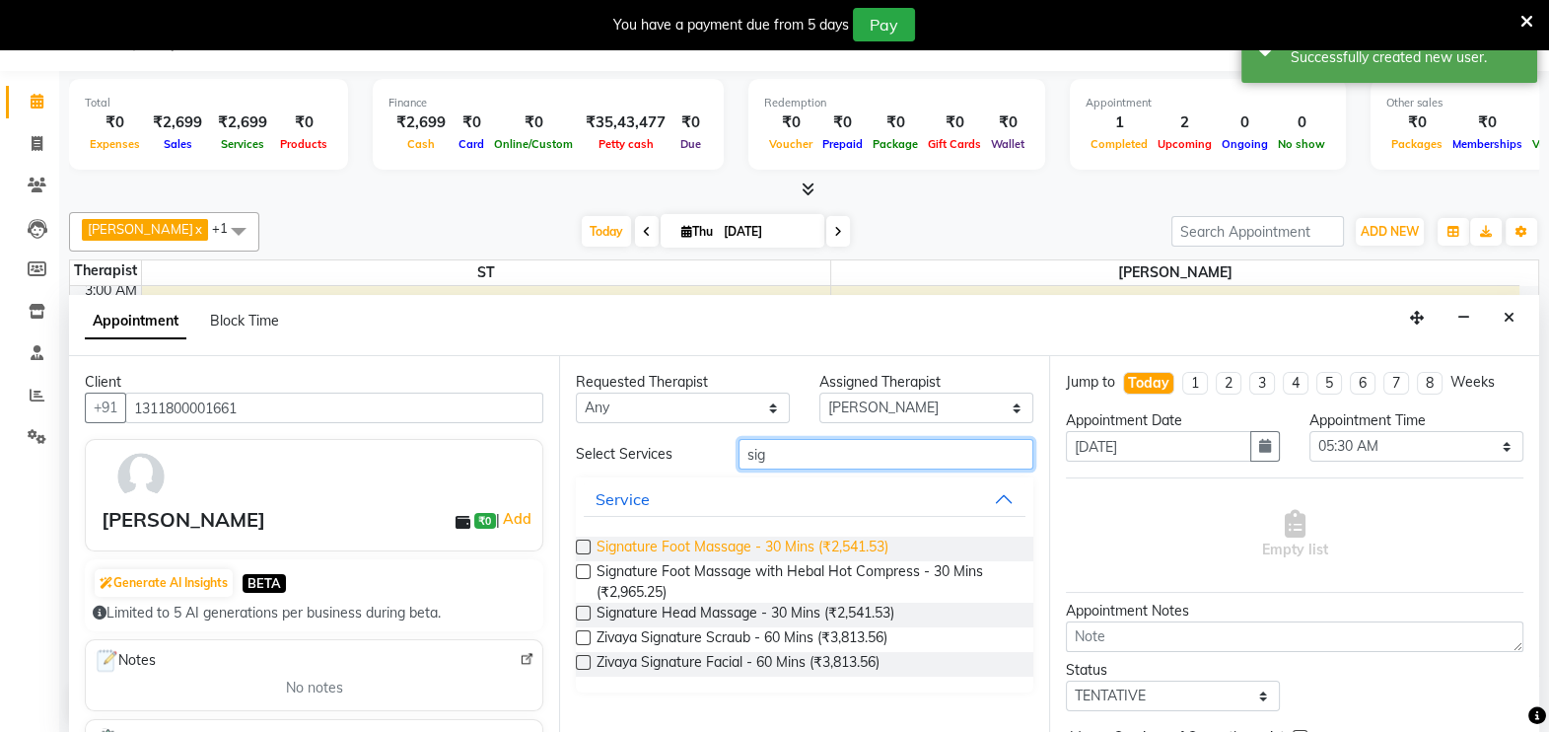
type input "sig"
click at [794, 536] on span "Signature Foot Massage - 30 Mins (₹2,541.53)" at bounding box center [742, 548] width 292 height 25
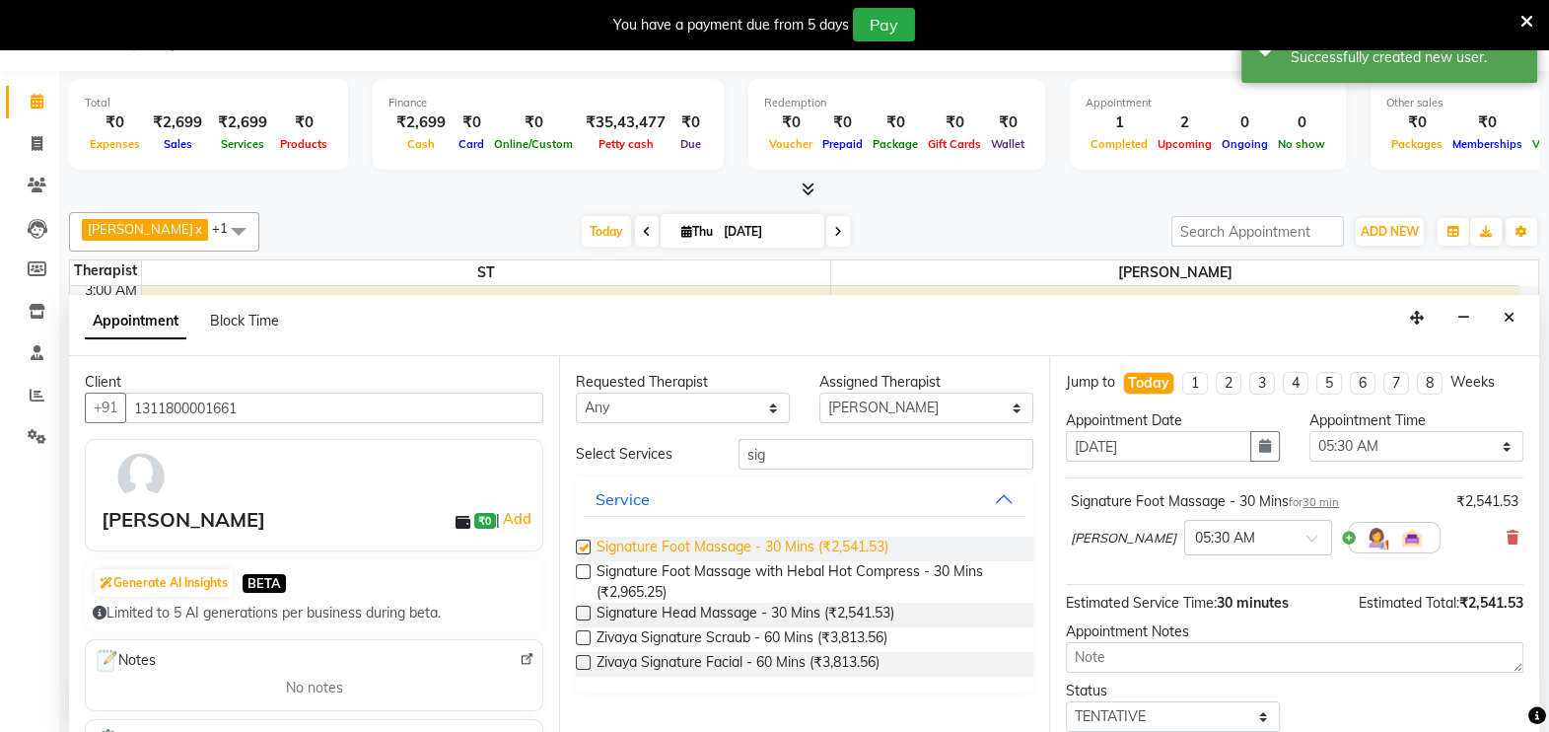
checkbox input "false"
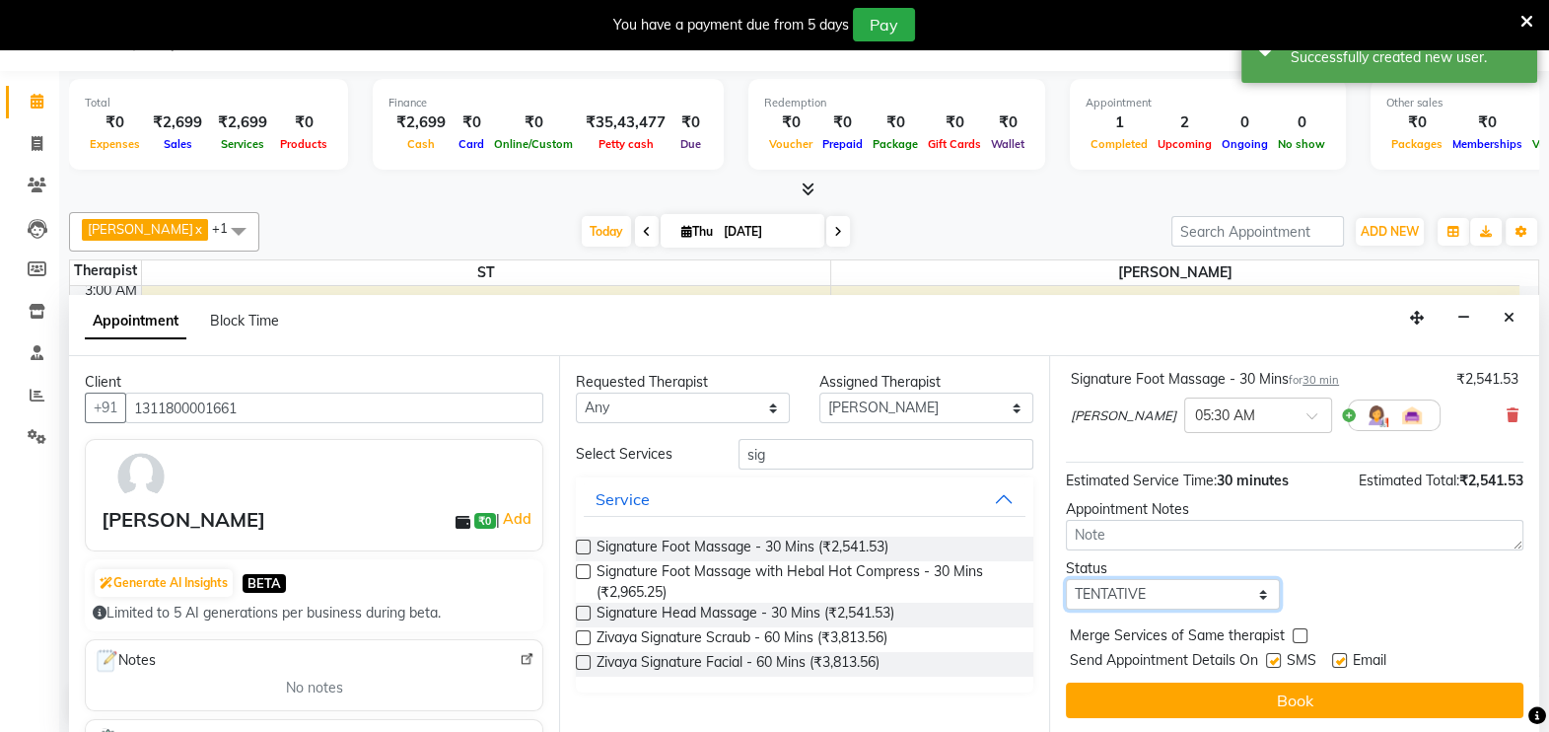
click at [1217, 592] on select "Select TENTATIVE CONFIRM CHECK-IN UPCOMING" at bounding box center [1173, 594] width 214 height 31
select select "confirm booking"
click at [1066, 579] on select "Select TENTATIVE CONFIRM CHECK-IN UPCOMING" at bounding box center [1173, 594] width 214 height 31
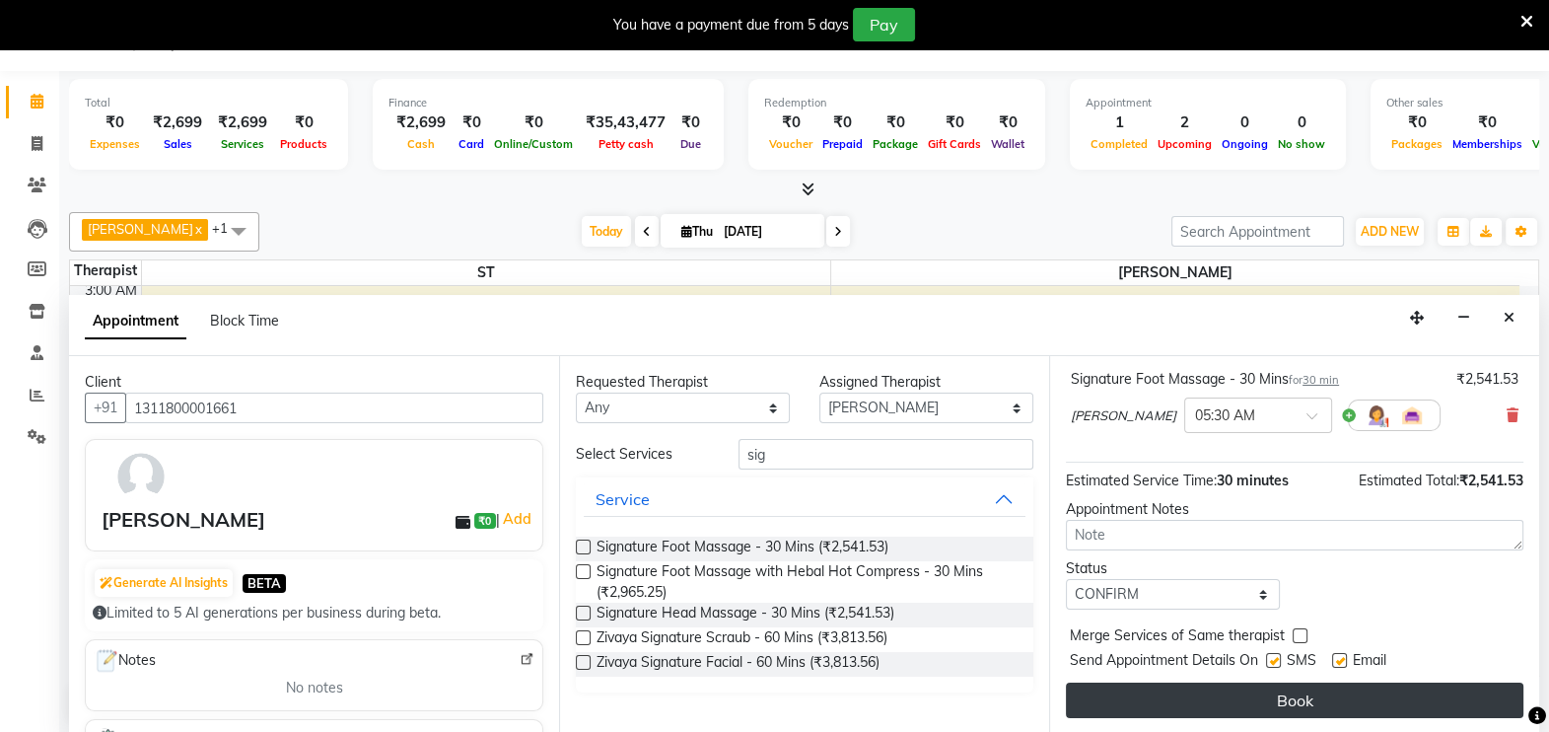
click at [1184, 695] on button "Book" at bounding box center [1294, 699] width 457 height 35
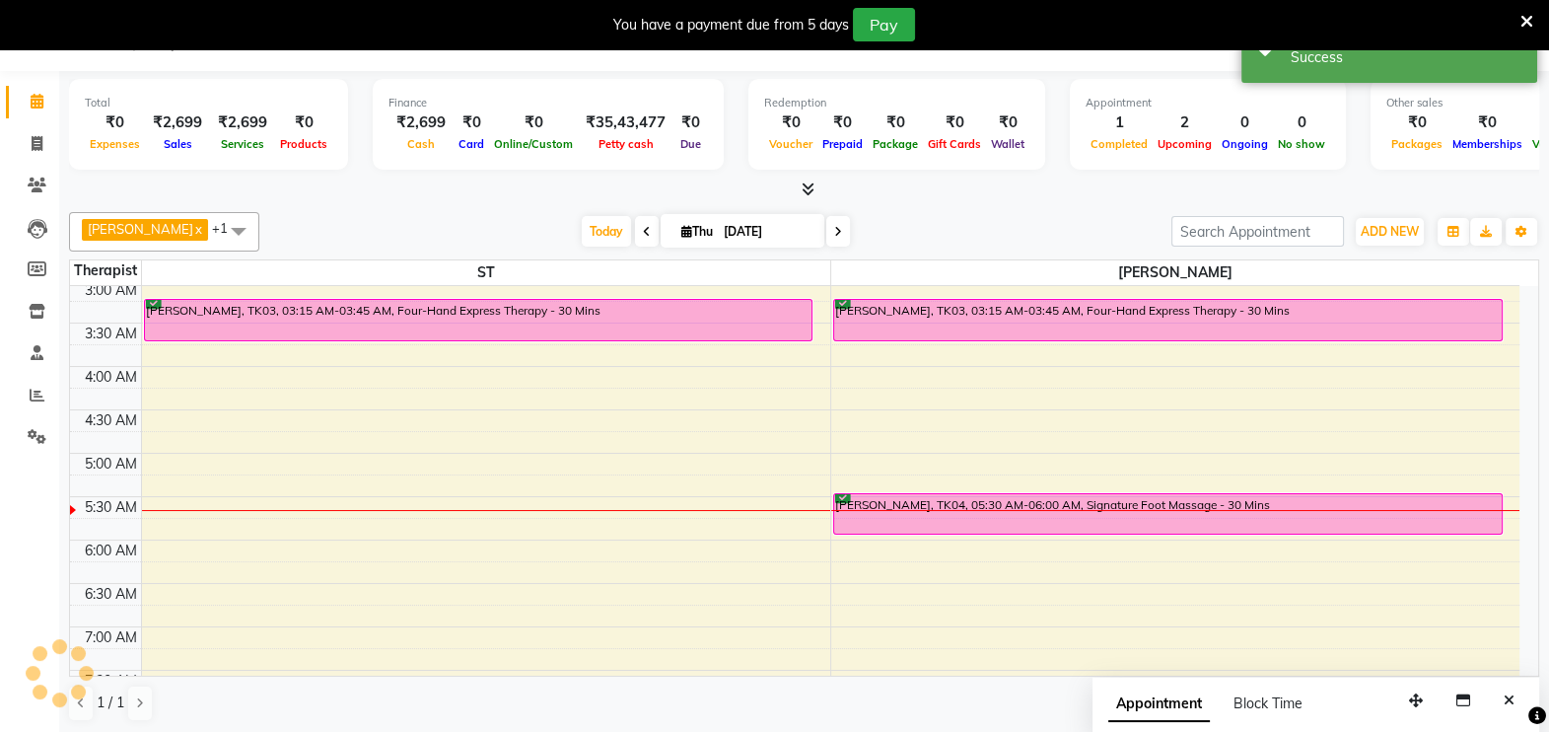
scroll to position [0, 0]
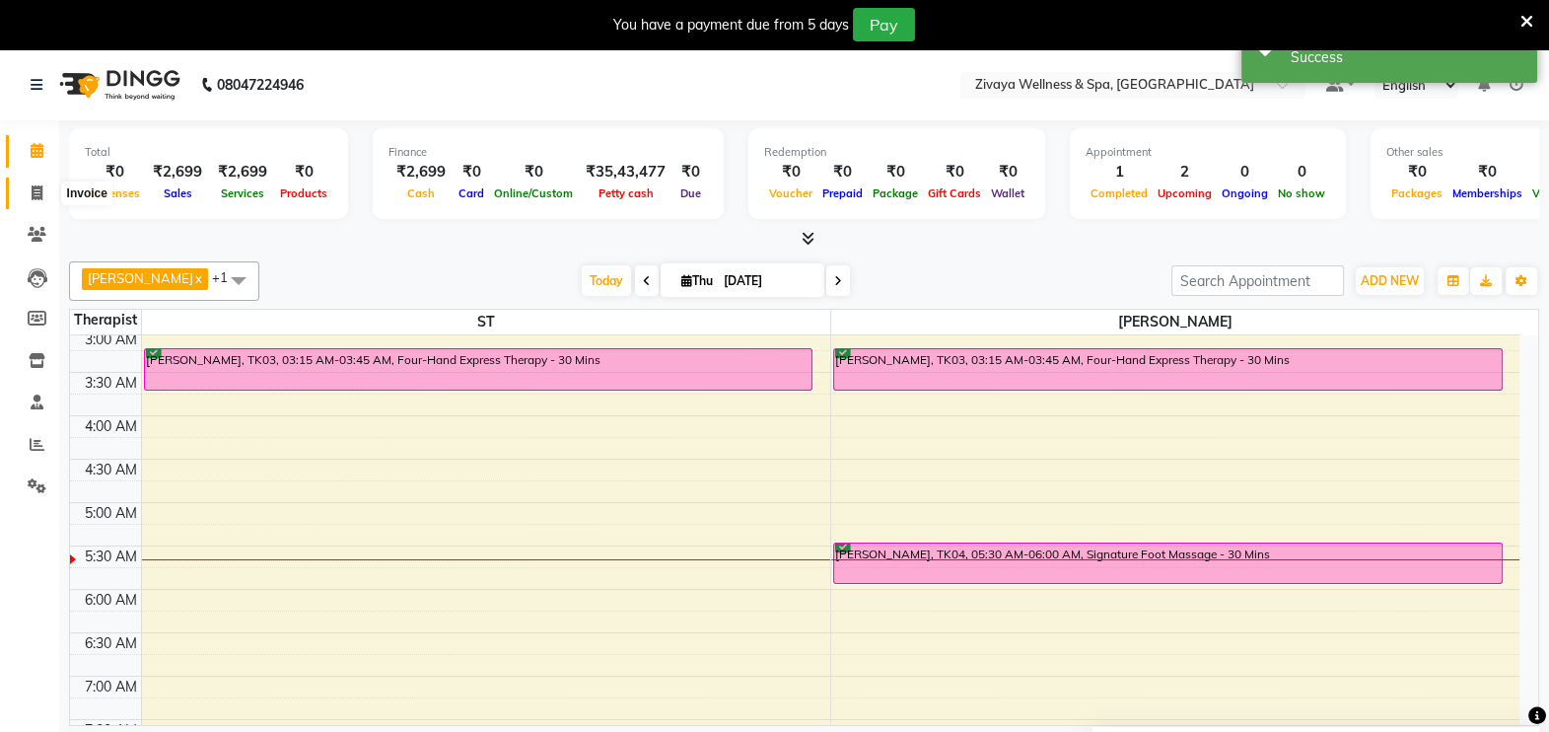
click at [32, 187] on icon at bounding box center [37, 192] width 11 height 15
select select "service"
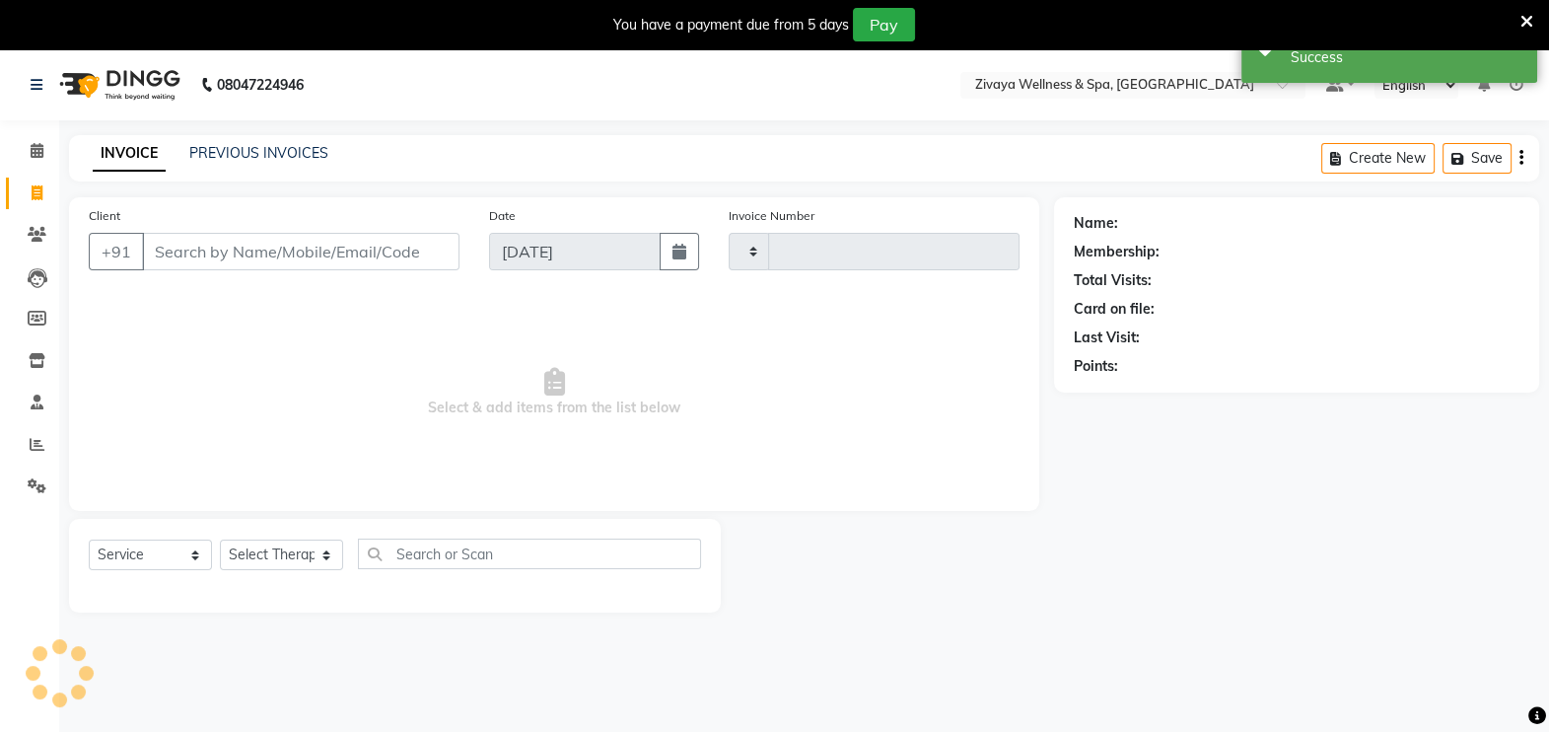
type input "2010"
select select "7072"
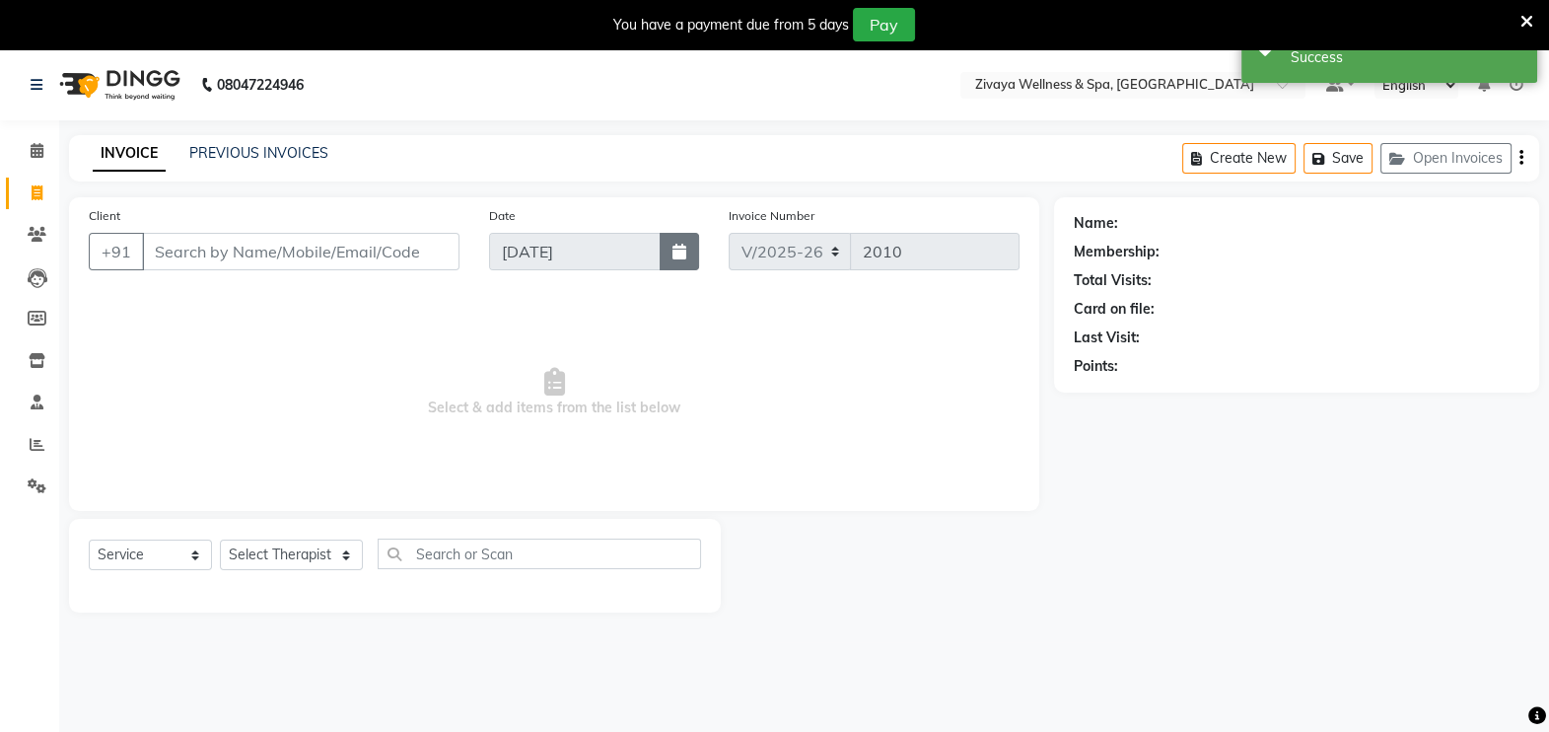
click at [690, 249] on button "button" at bounding box center [679, 251] width 39 height 37
select select "9"
select select "2025"
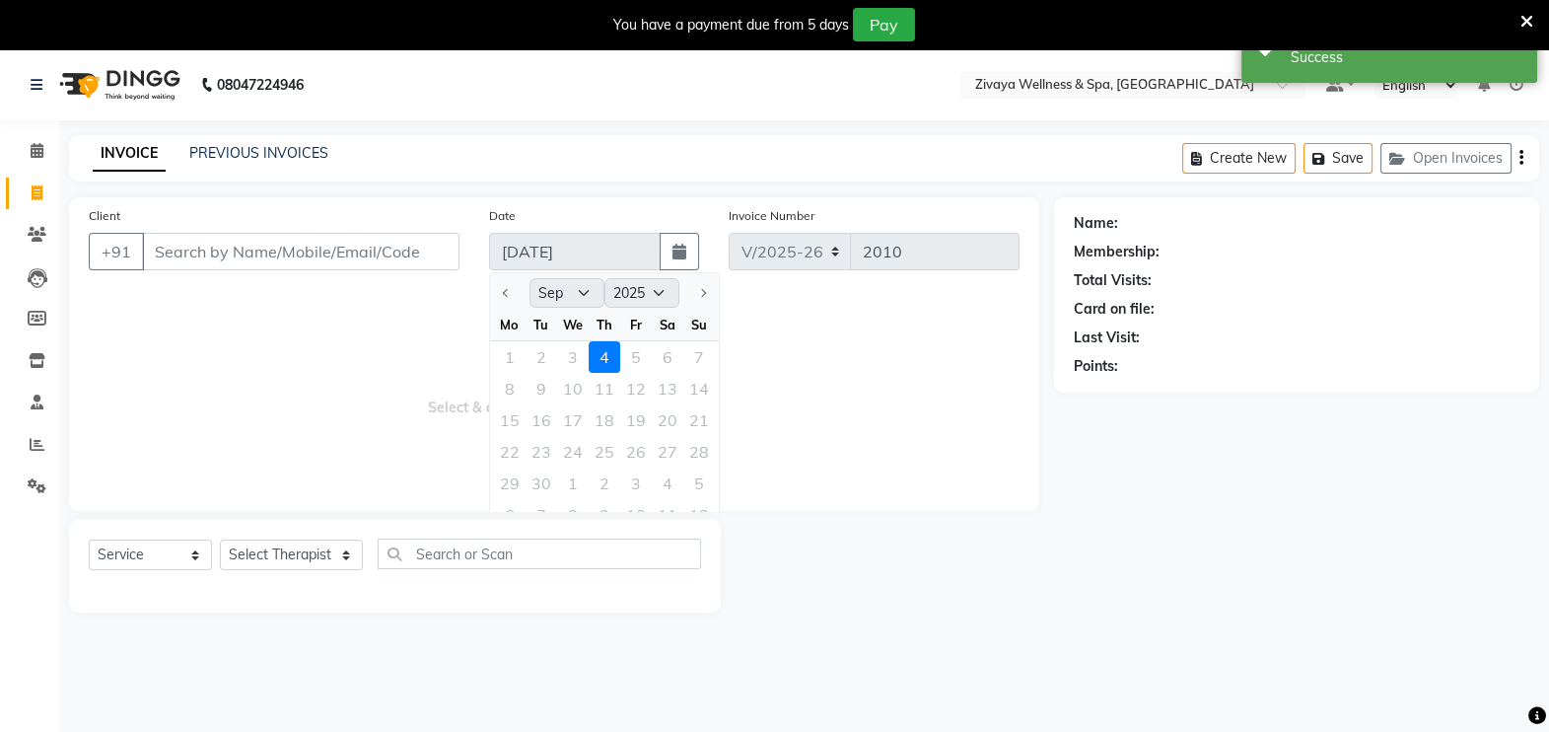
click at [562, 352] on div "1 2 3 4 5 6 7" at bounding box center [604, 357] width 229 height 32
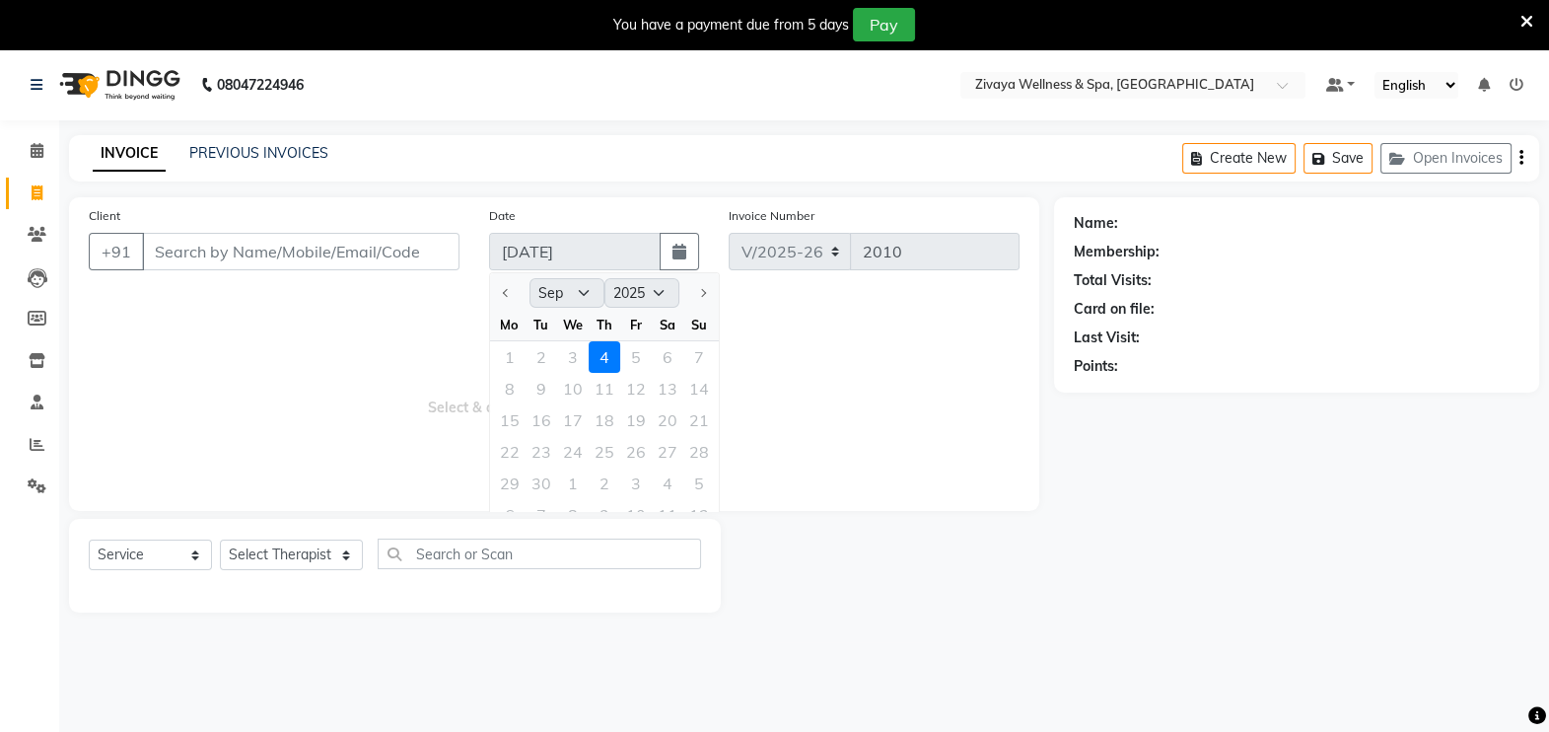
click at [575, 356] on div "1 2 3 4 5 6 7" at bounding box center [604, 357] width 229 height 32
click at [38, 237] on icon at bounding box center [37, 234] width 19 height 15
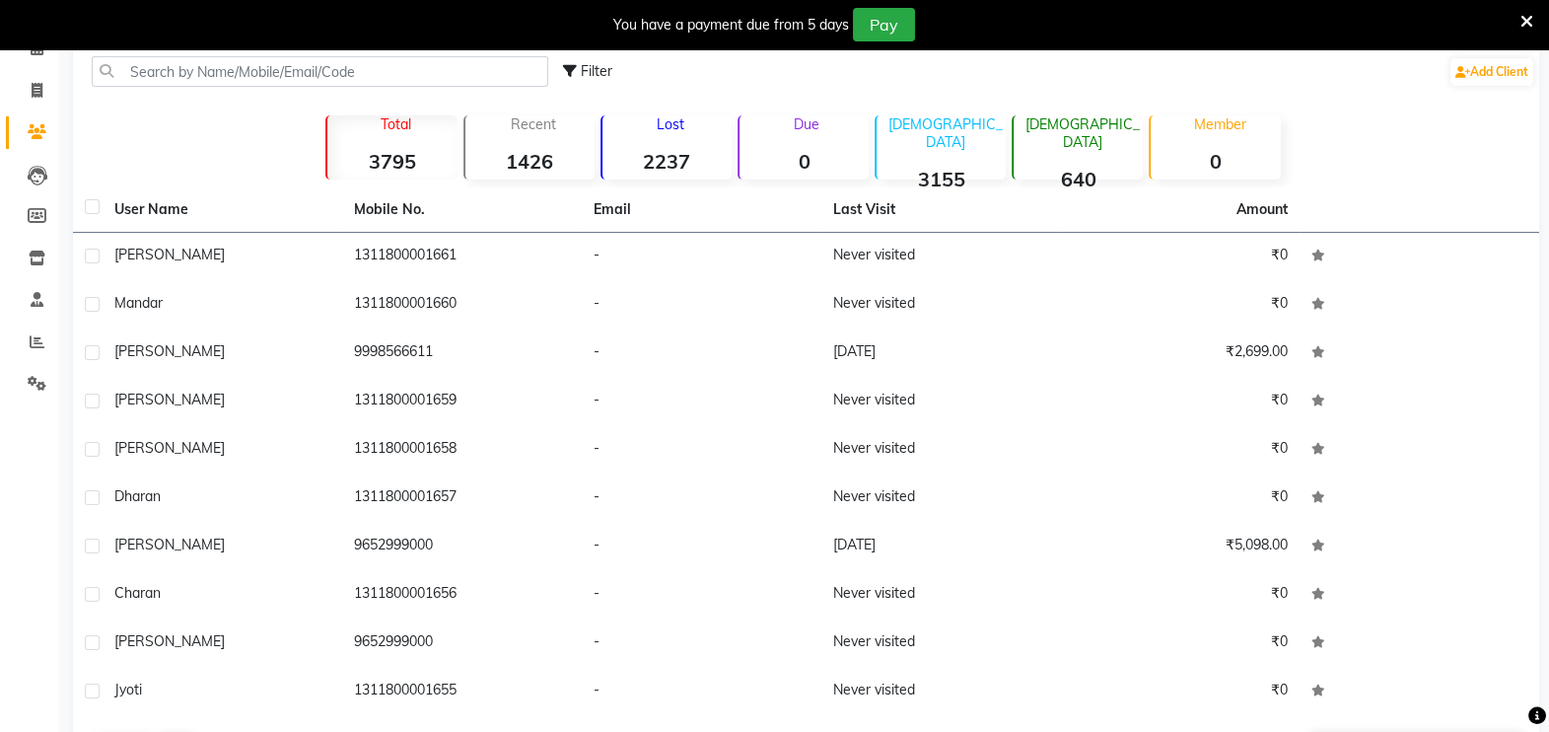
scroll to position [94, 0]
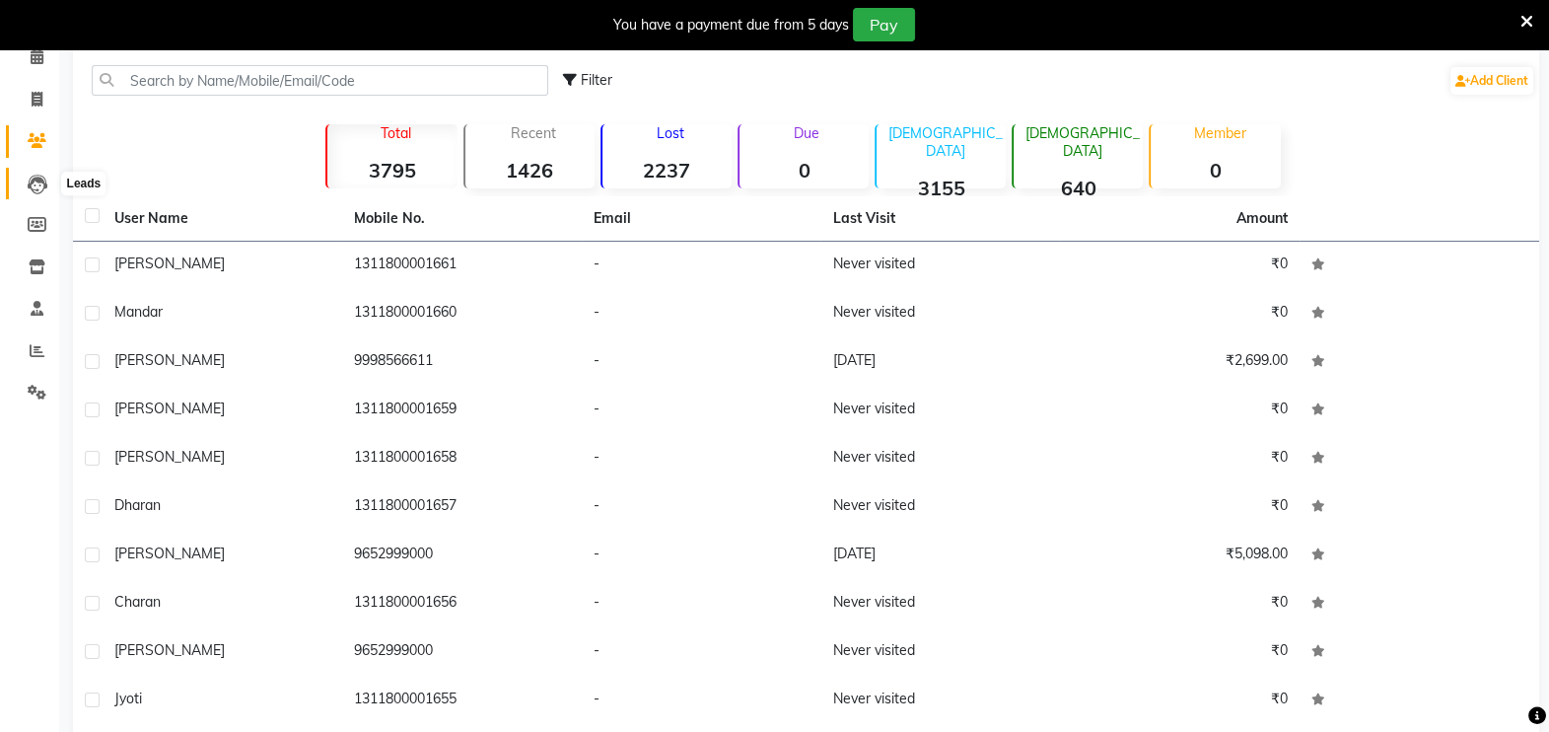
click at [30, 189] on icon at bounding box center [38, 185] width 20 height 20
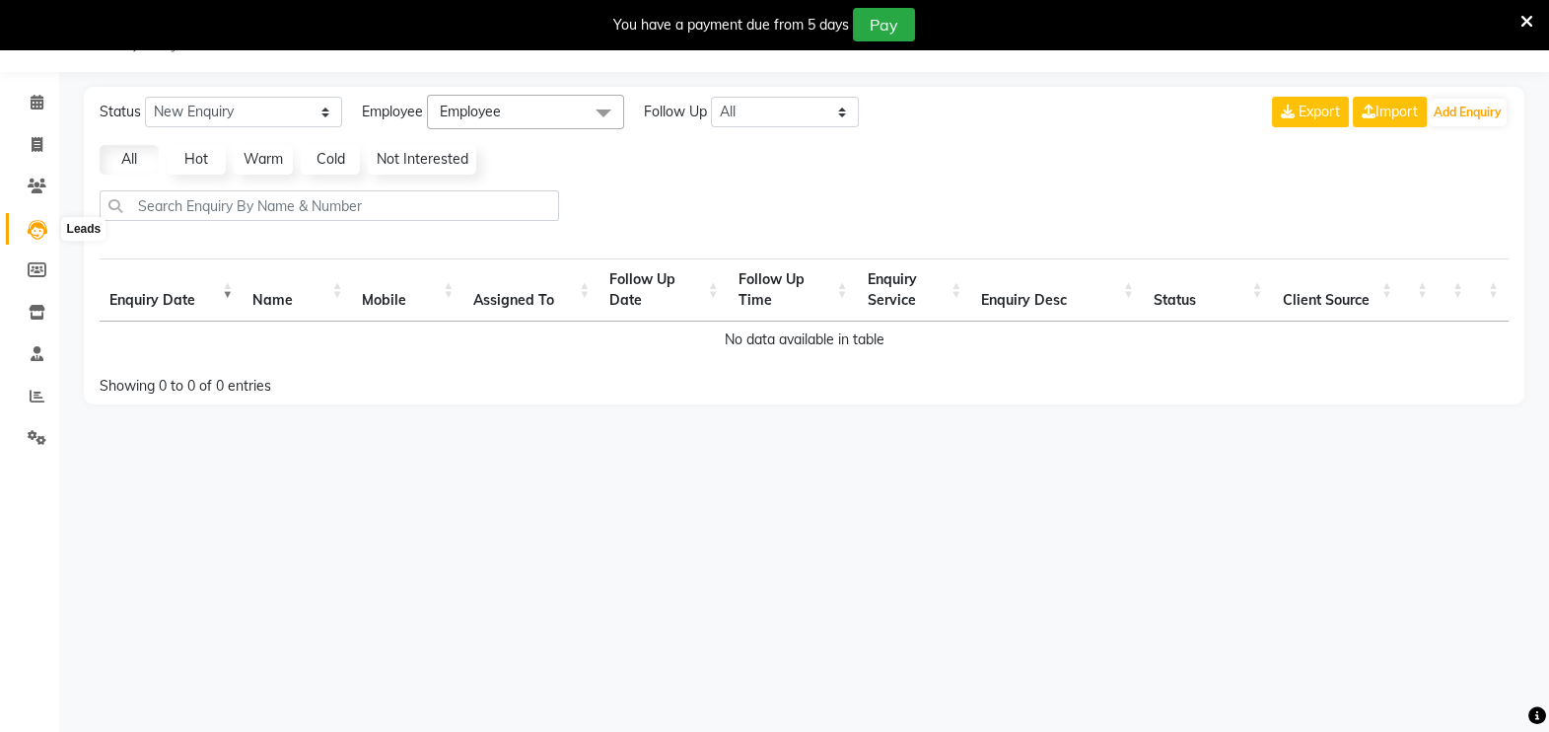
click at [33, 232] on icon at bounding box center [38, 230] width 20 height 20
click at [35, 267] on icon at bounding box center [37, 269] width 19 height 15
select select
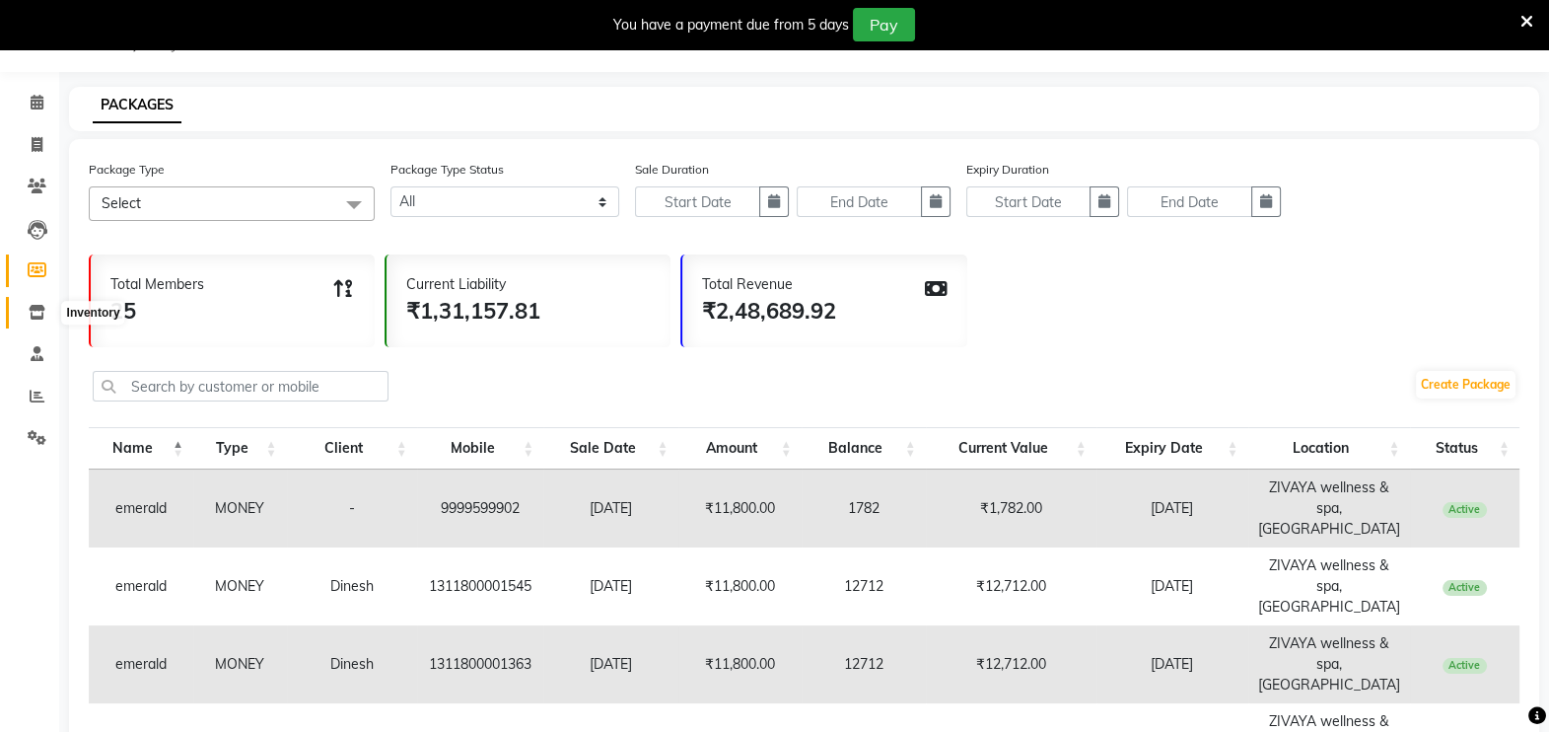
click at [39, 306] on icon at bounding box center [37, 312] width 17 height 15
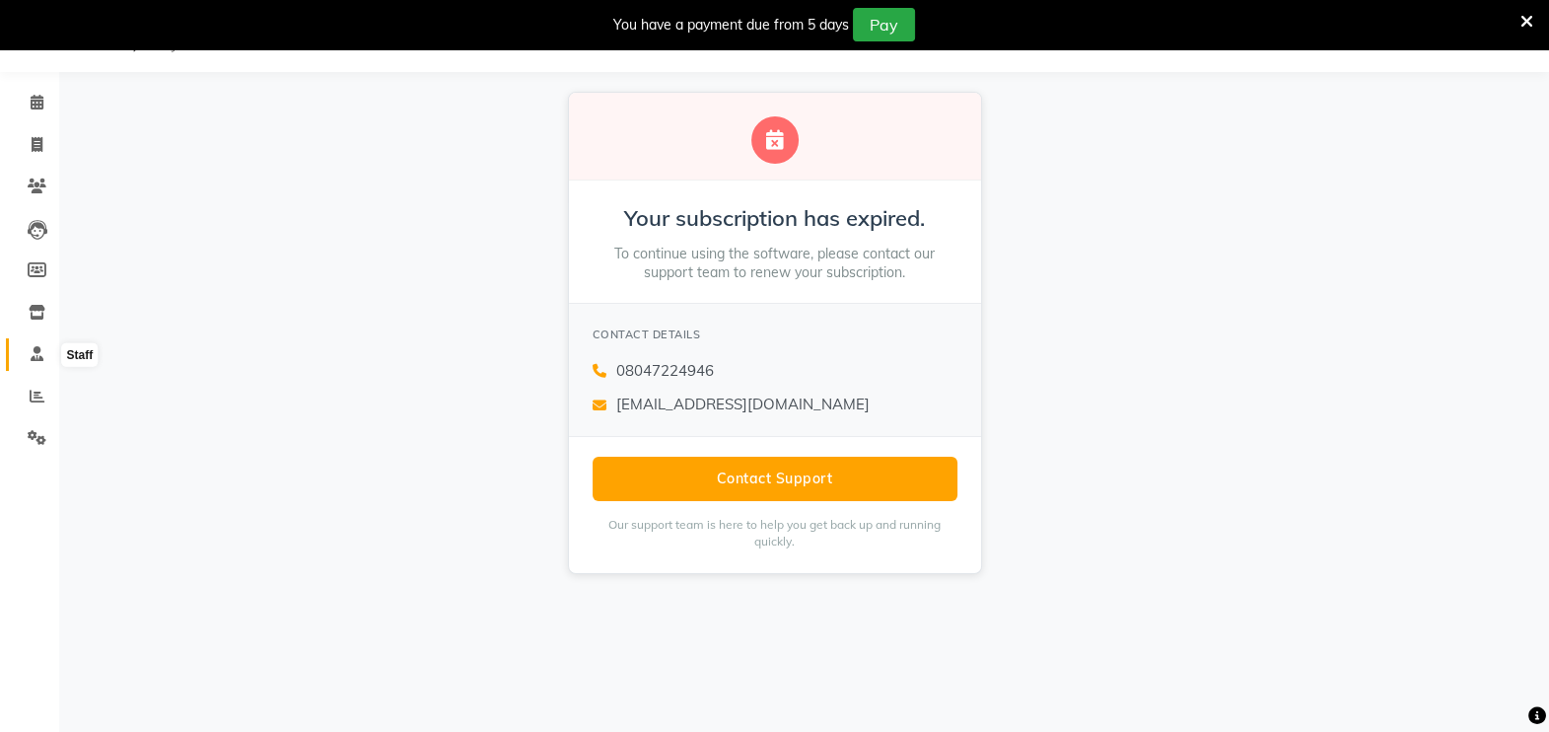
click at [27, 360] on span at bounding box center [37, 354] width 35 height 23
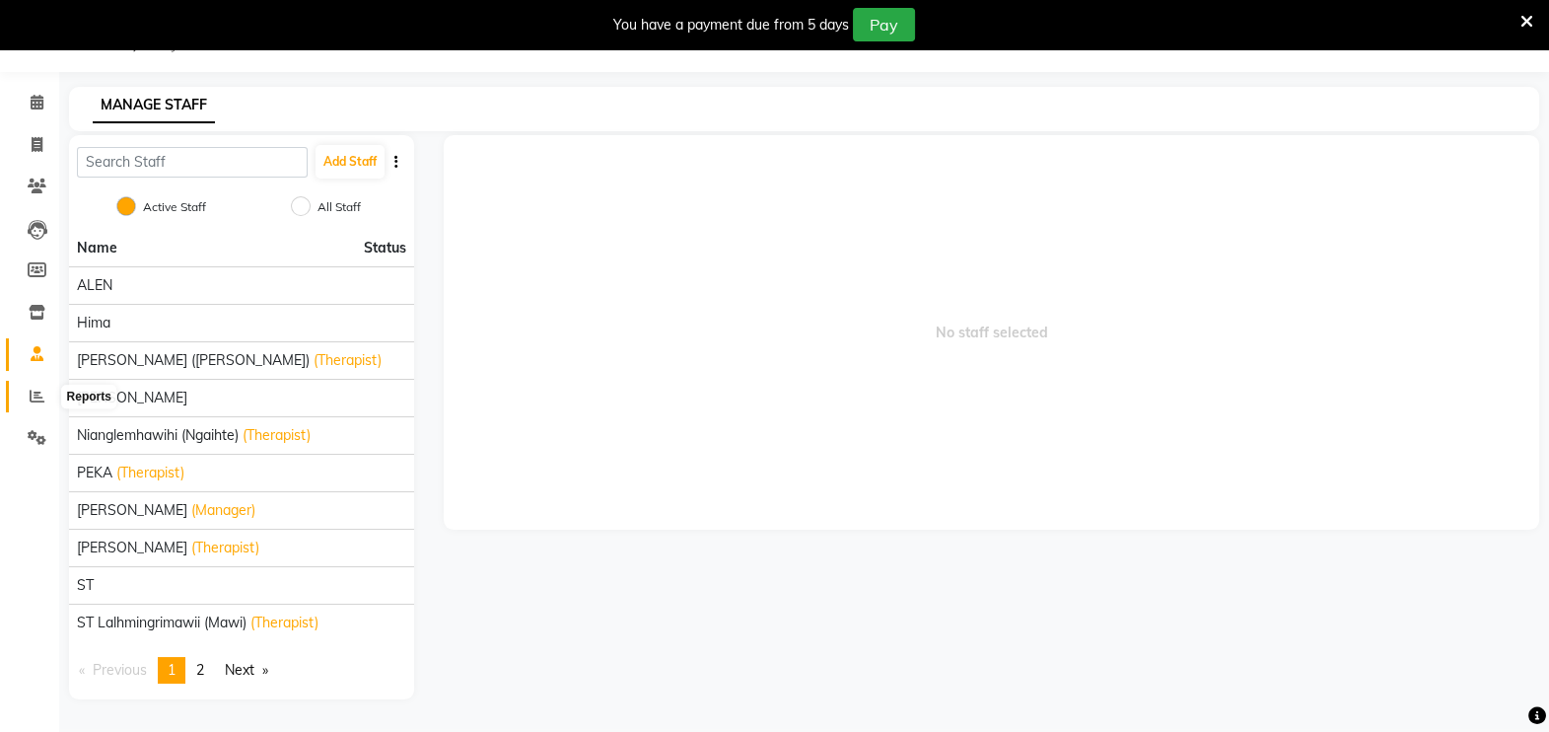
click at [39, 386] on span at bounding box center [37, 397] width 35 height 23
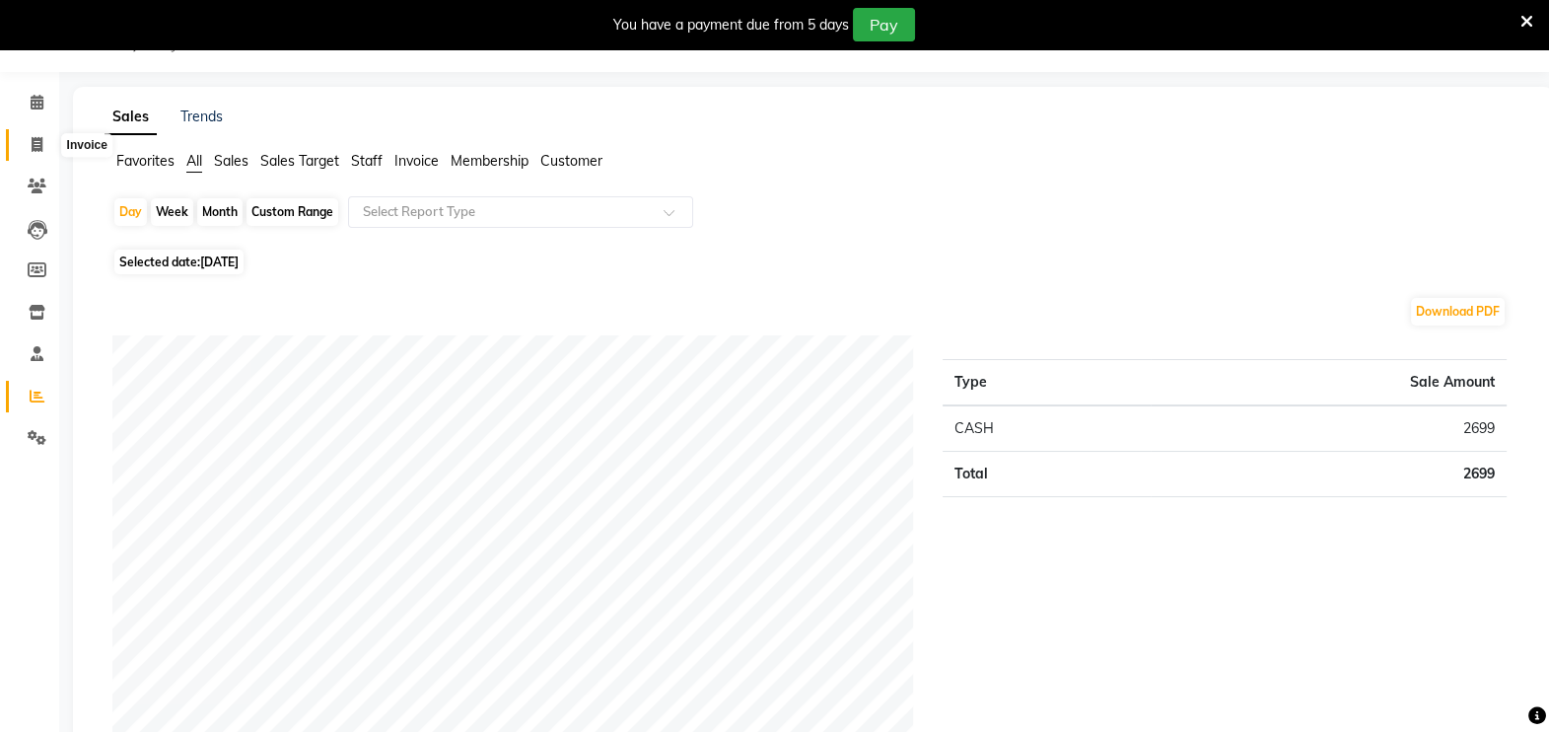
click at [43, 143] on span at bounding box center [37, 145] width 35 height 23
select select "service"
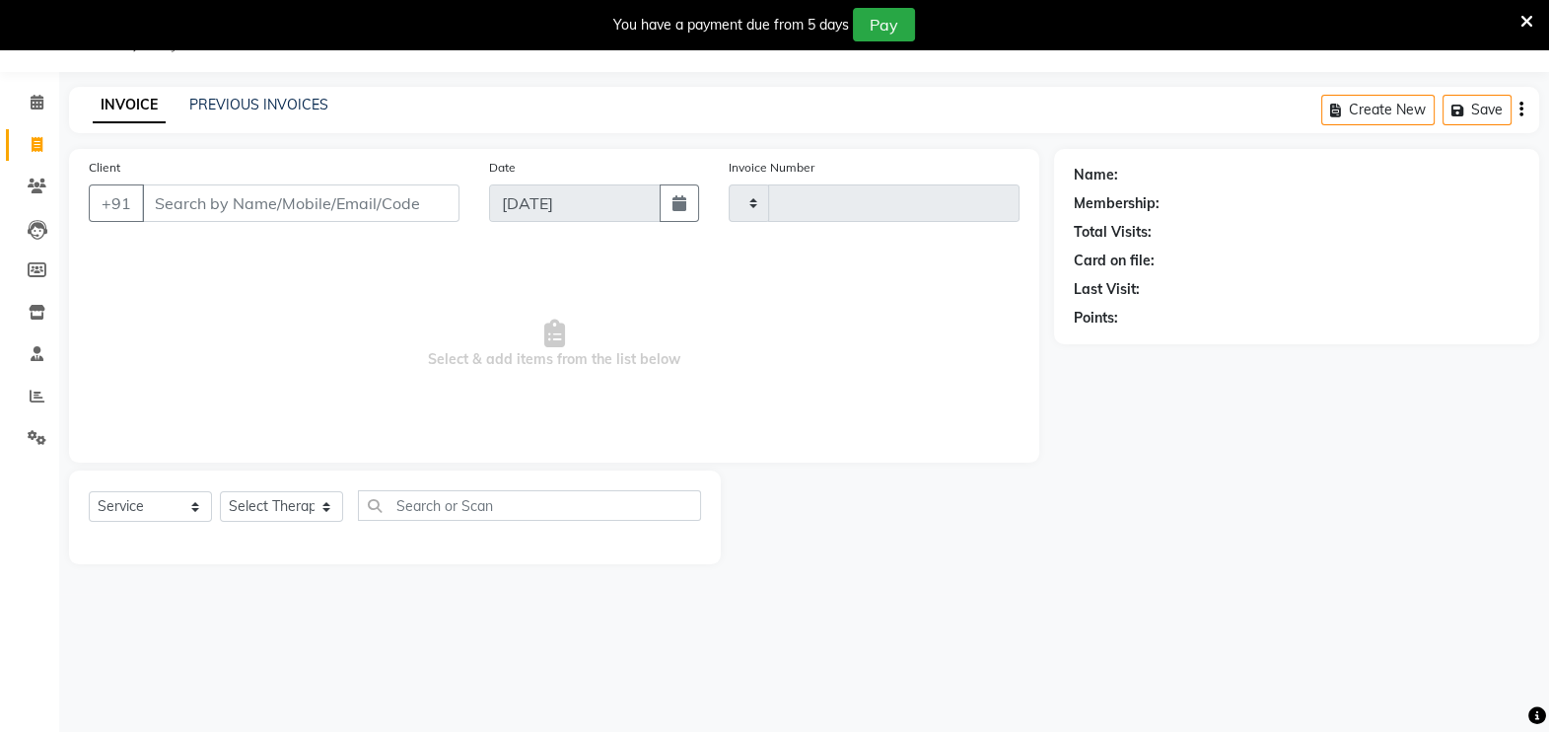
type input "2010"
select select "7072"
click at [208, 109] on link "PREVIOUS INVOICES" at bounding box center [258, 105] width 139 height 18
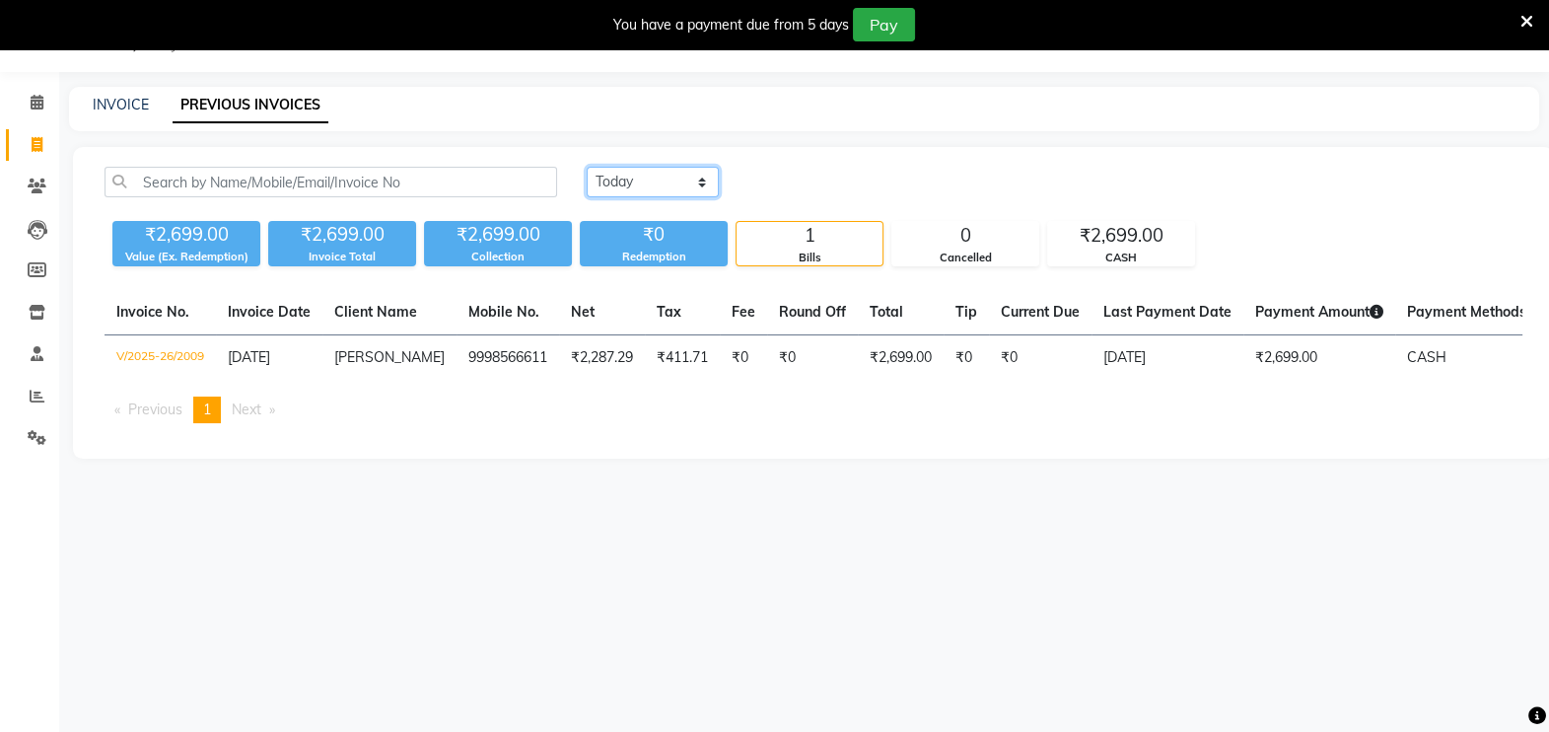
click at [613, 174] on select "[DATE] [DATE] Custom Range" at bounding box center [653, 182] width 132 height 31
select select "[DATE]"
click at [587, 167] on select "[DATE] [DATE] Custom Range" at bounding box center [653, 182] width 132 height 31
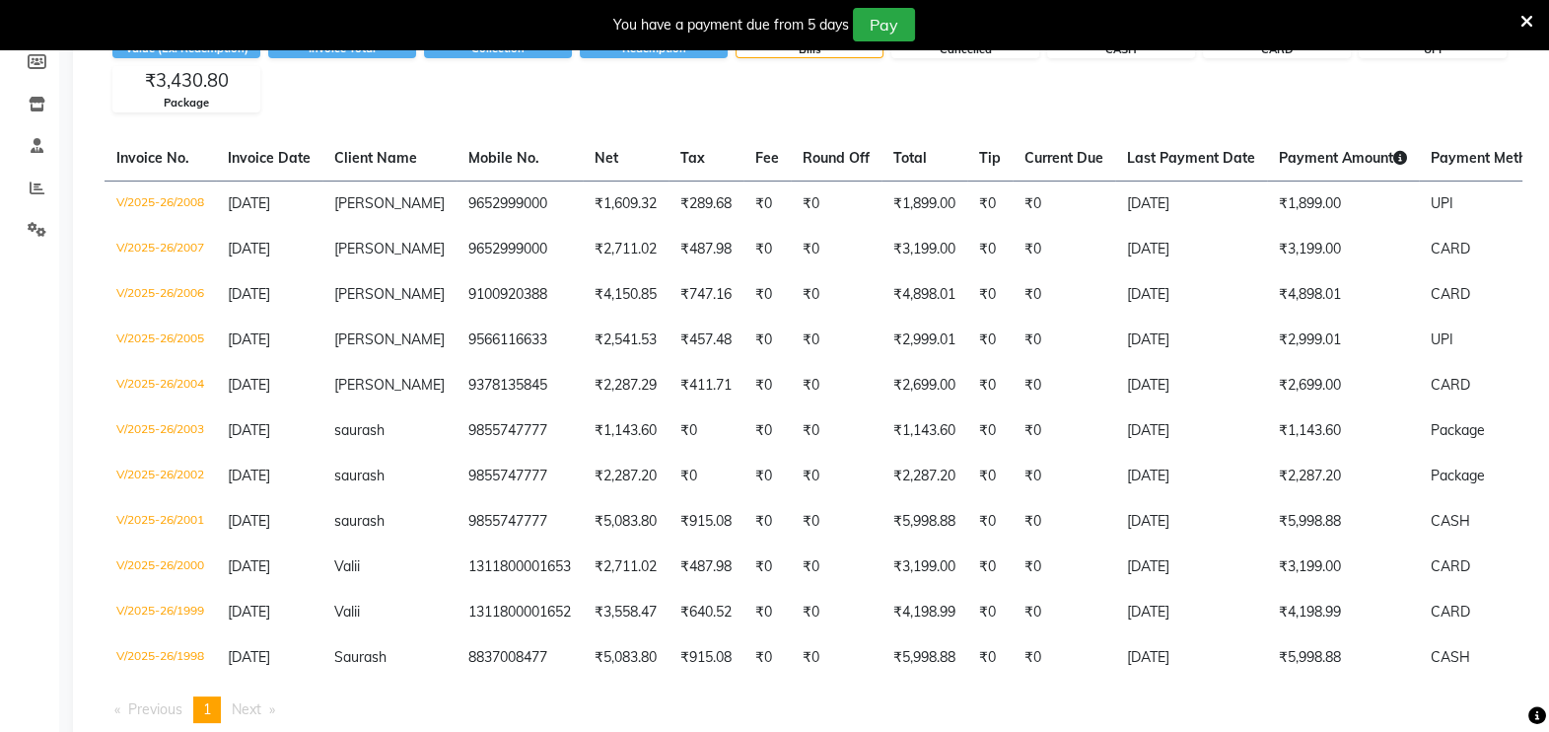
scroll to position [263, 0]
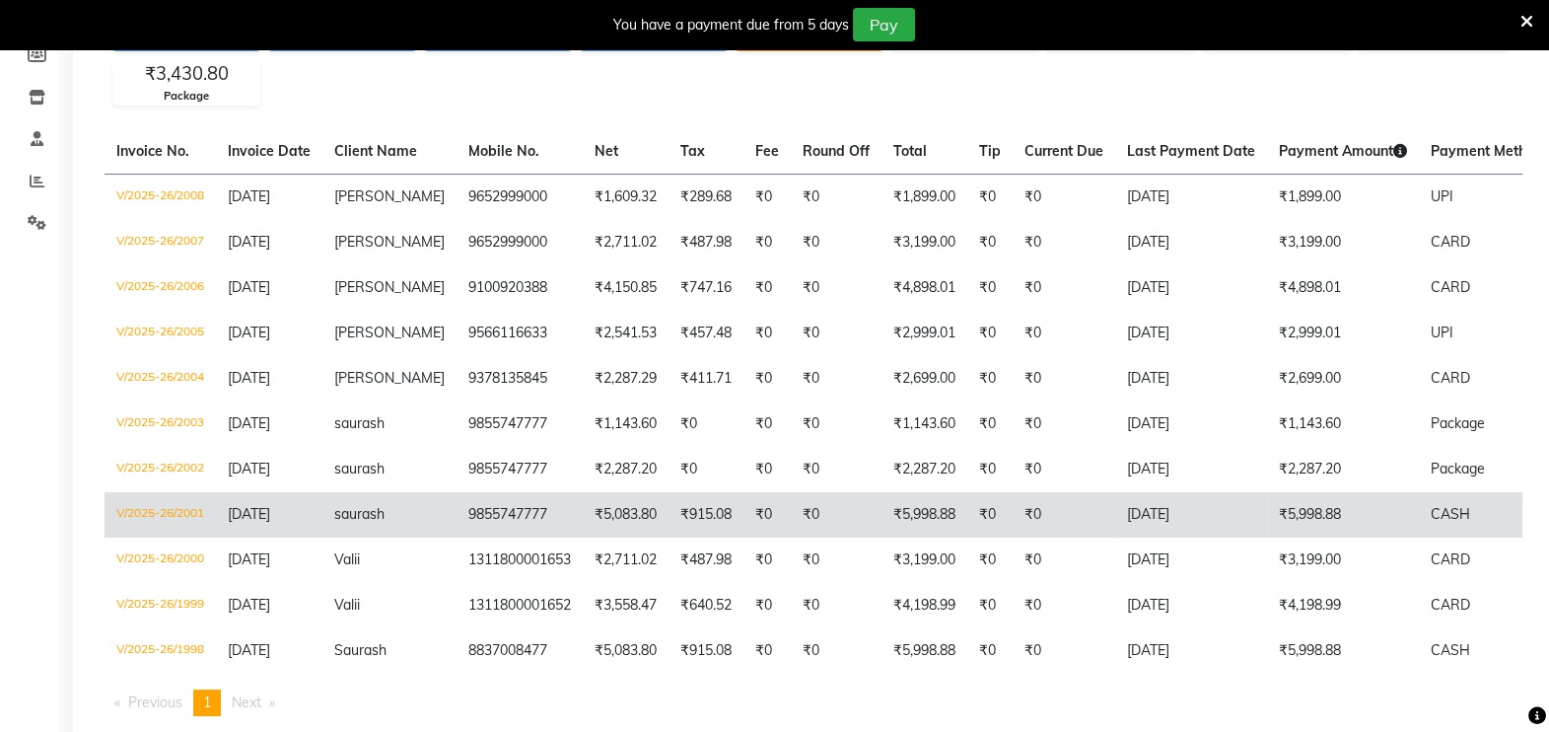
click at [1085, 505] on td "₹0" at bounding box center [1064, 514] width 103 height 45
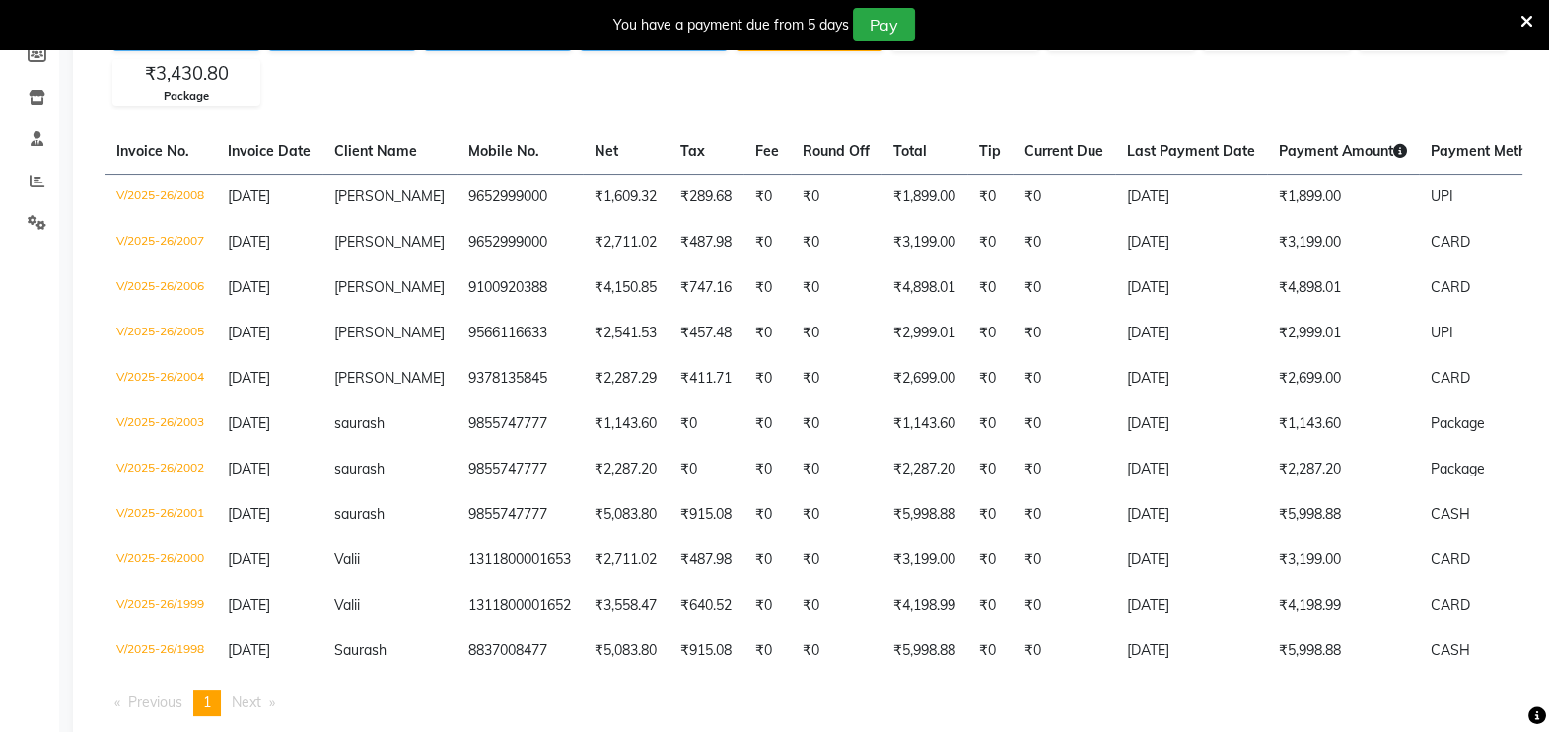
scroll to position [0, 0]
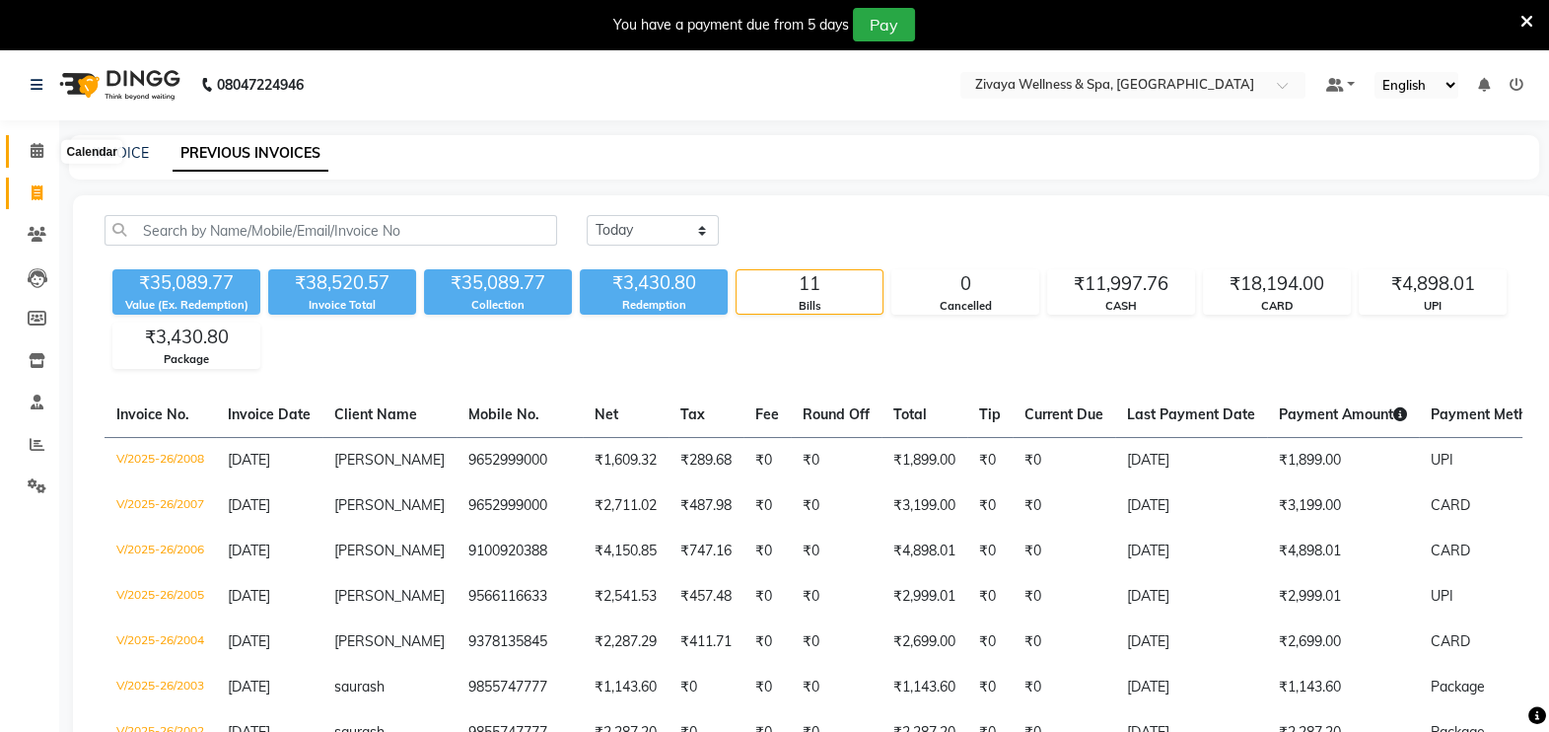
click at [36, 141] on span at bounding box center [37, 151] width 35 height 23
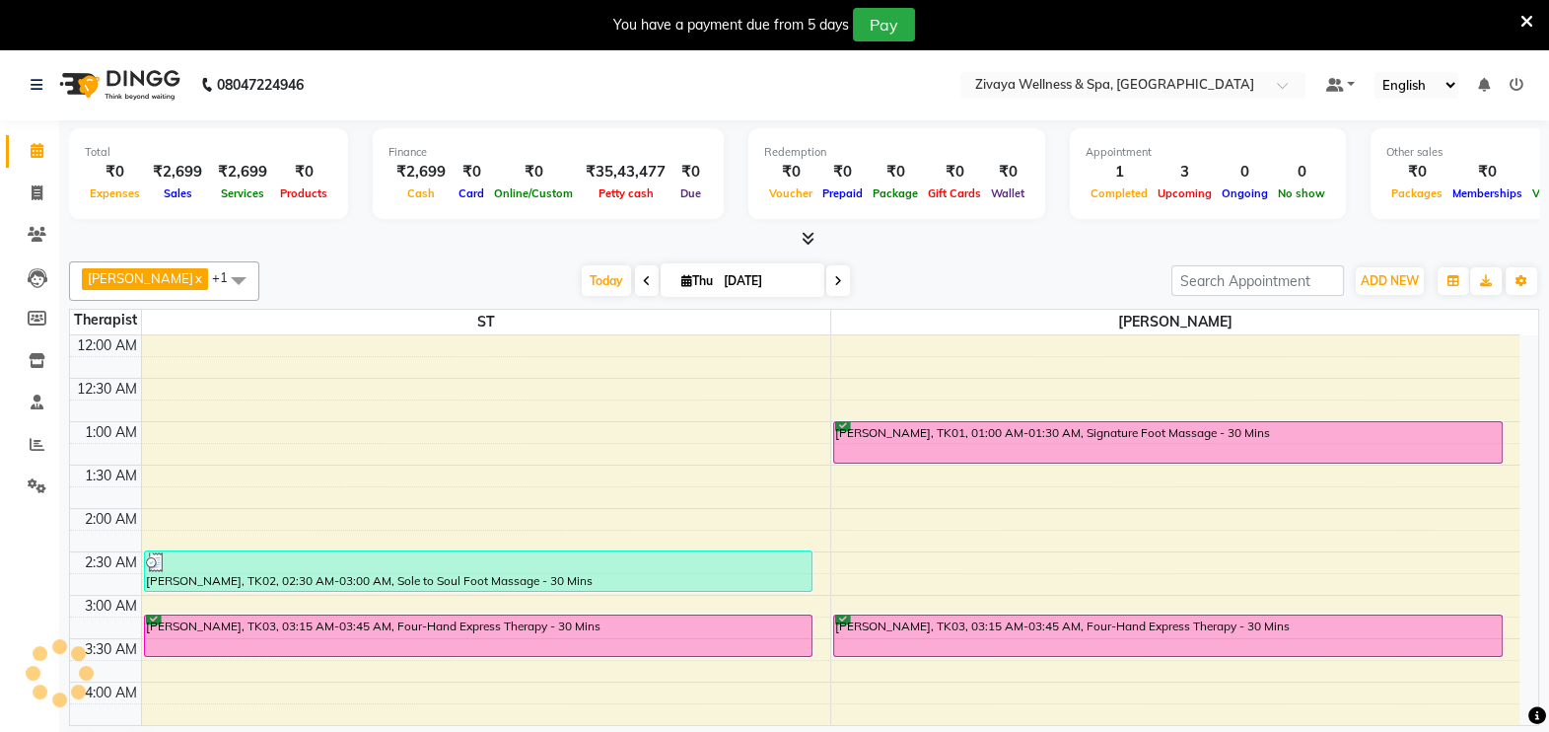
scroll to position [518, 0]
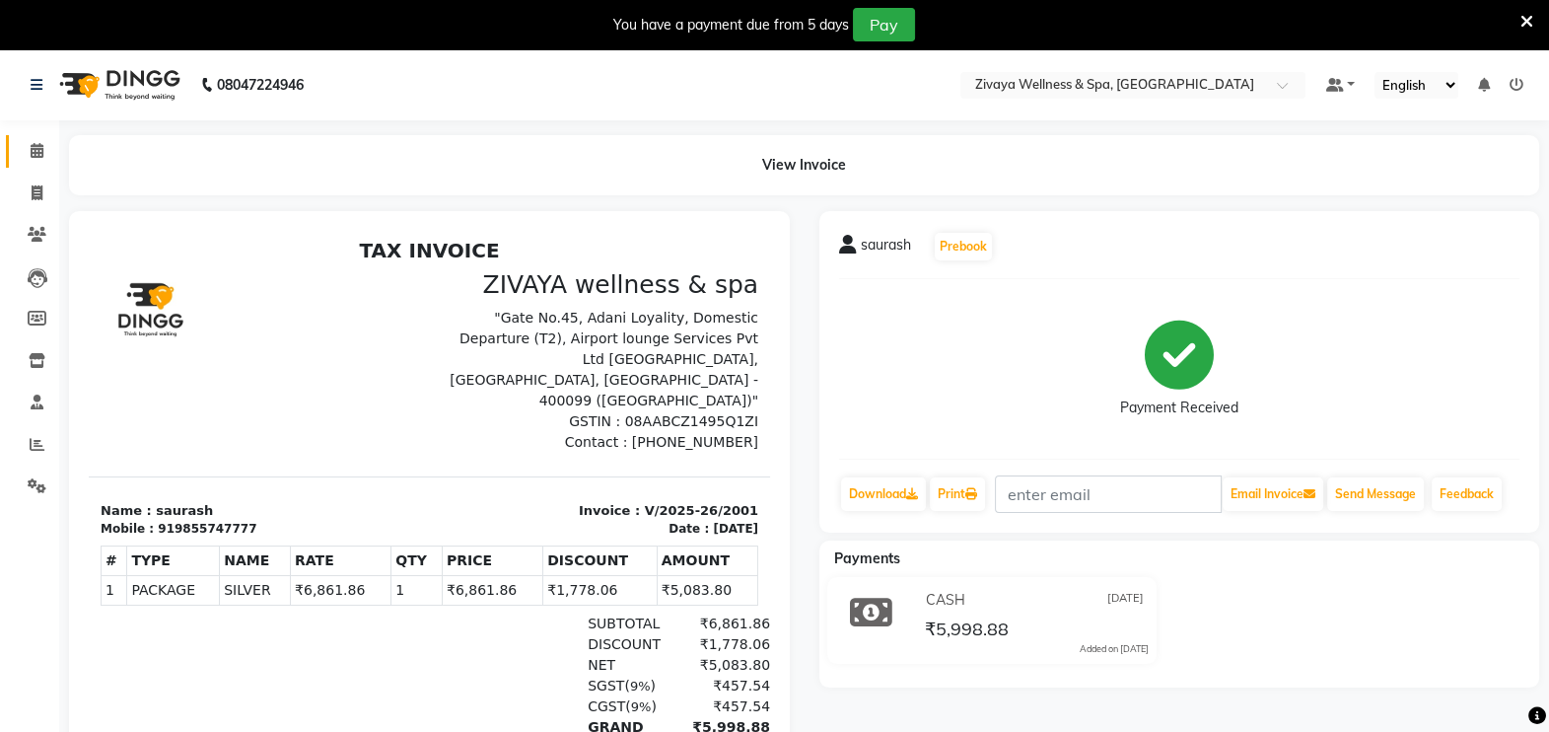
click at [36, 138] on link "Calendar" at bounding box center [29, 151] width 47 height 33
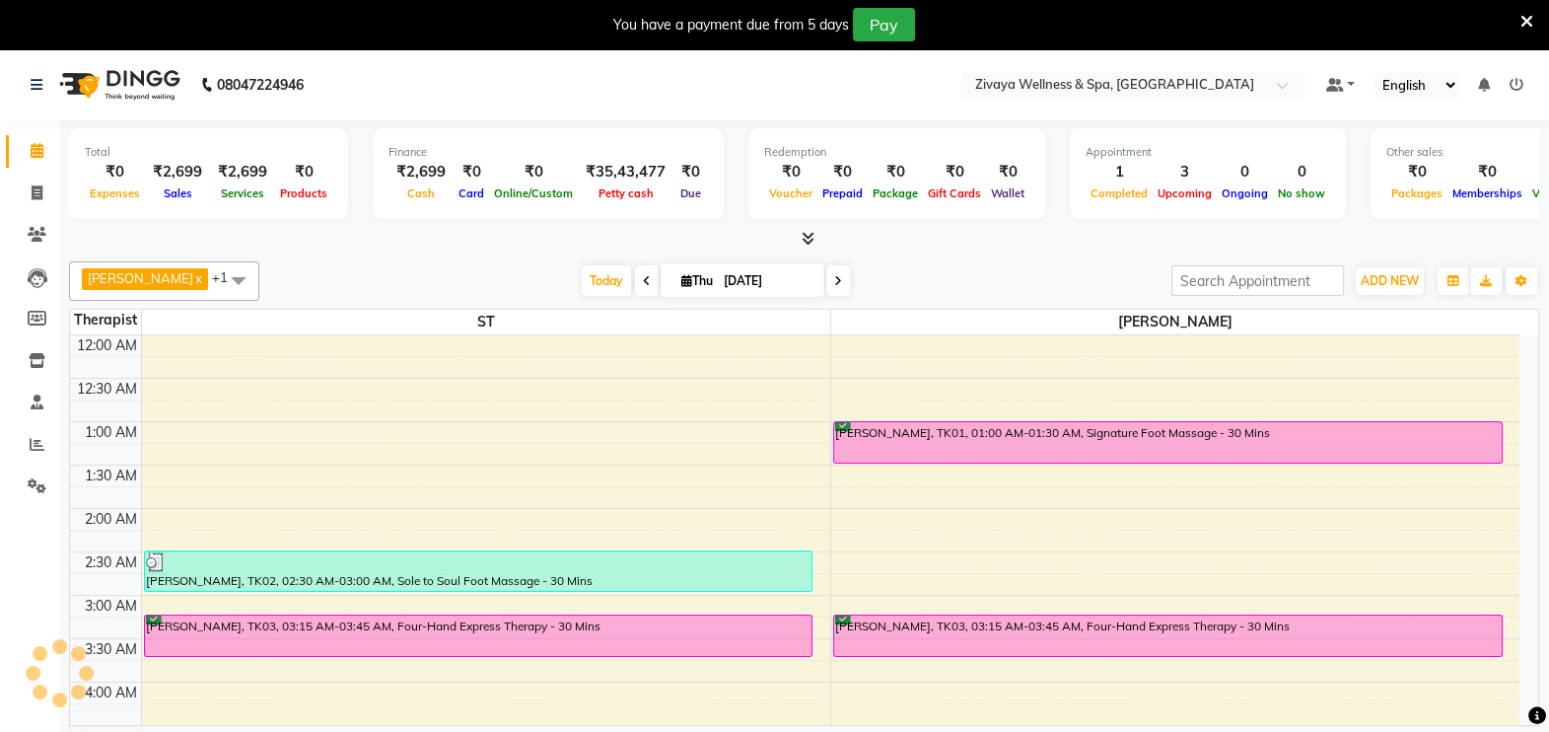
scroll to position [518, 0]
